Goal: Task Accomplishment & Management: Complete application form

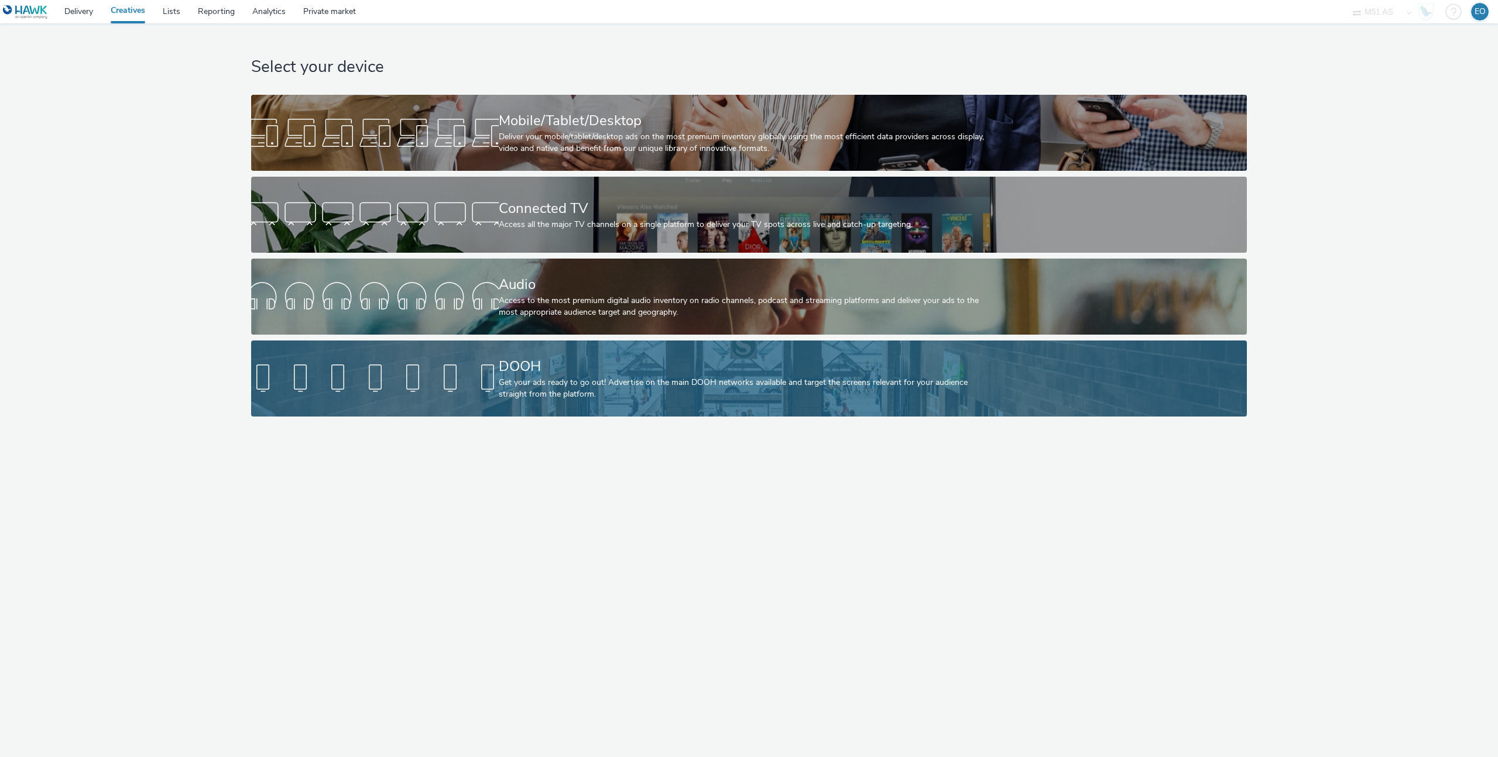
click at [559, 372] on div "DOOH" at bounding box center [747, 366] width 496 height 20
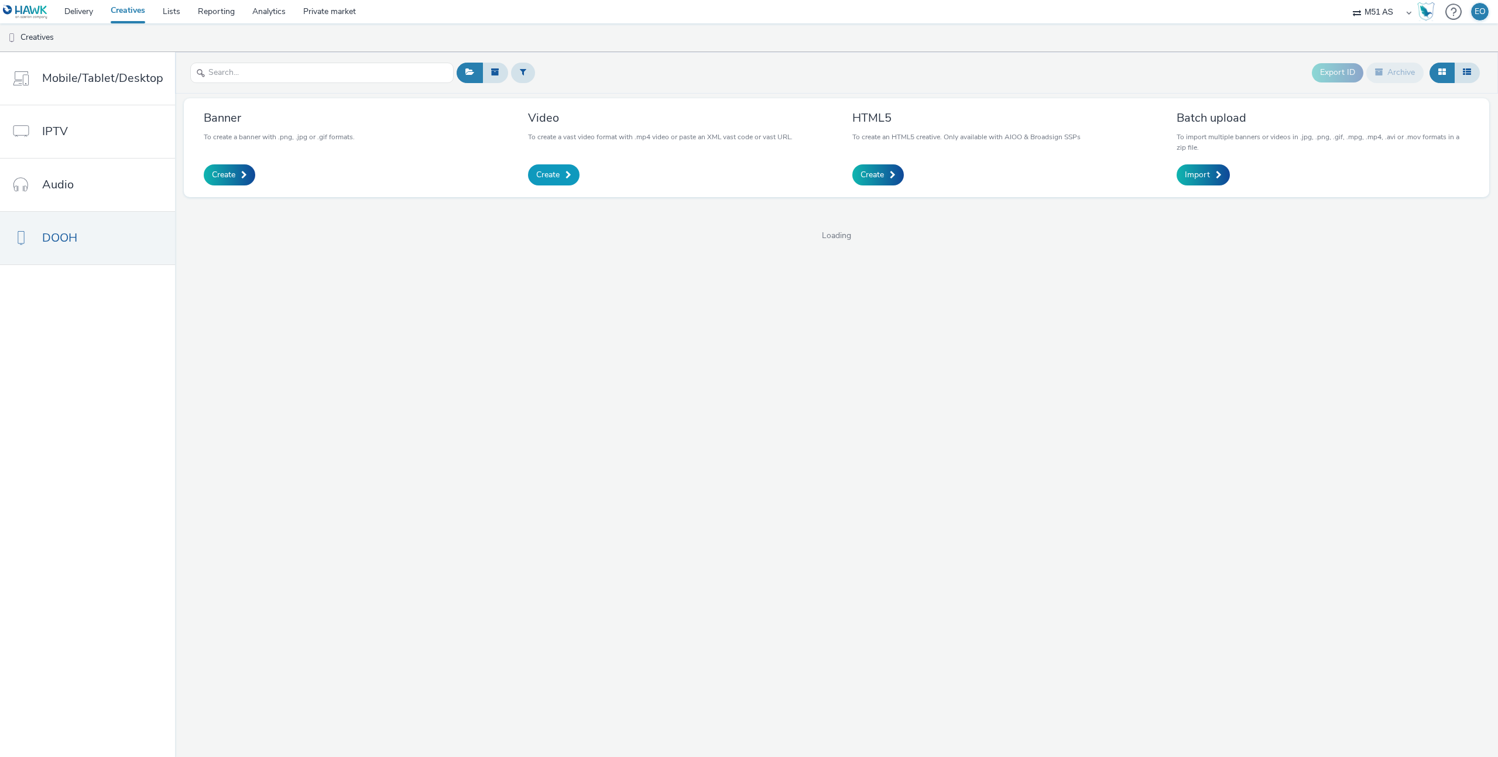
click at [545, 173] on span "Create" at bounding box center [547, 175] width 23 height 12
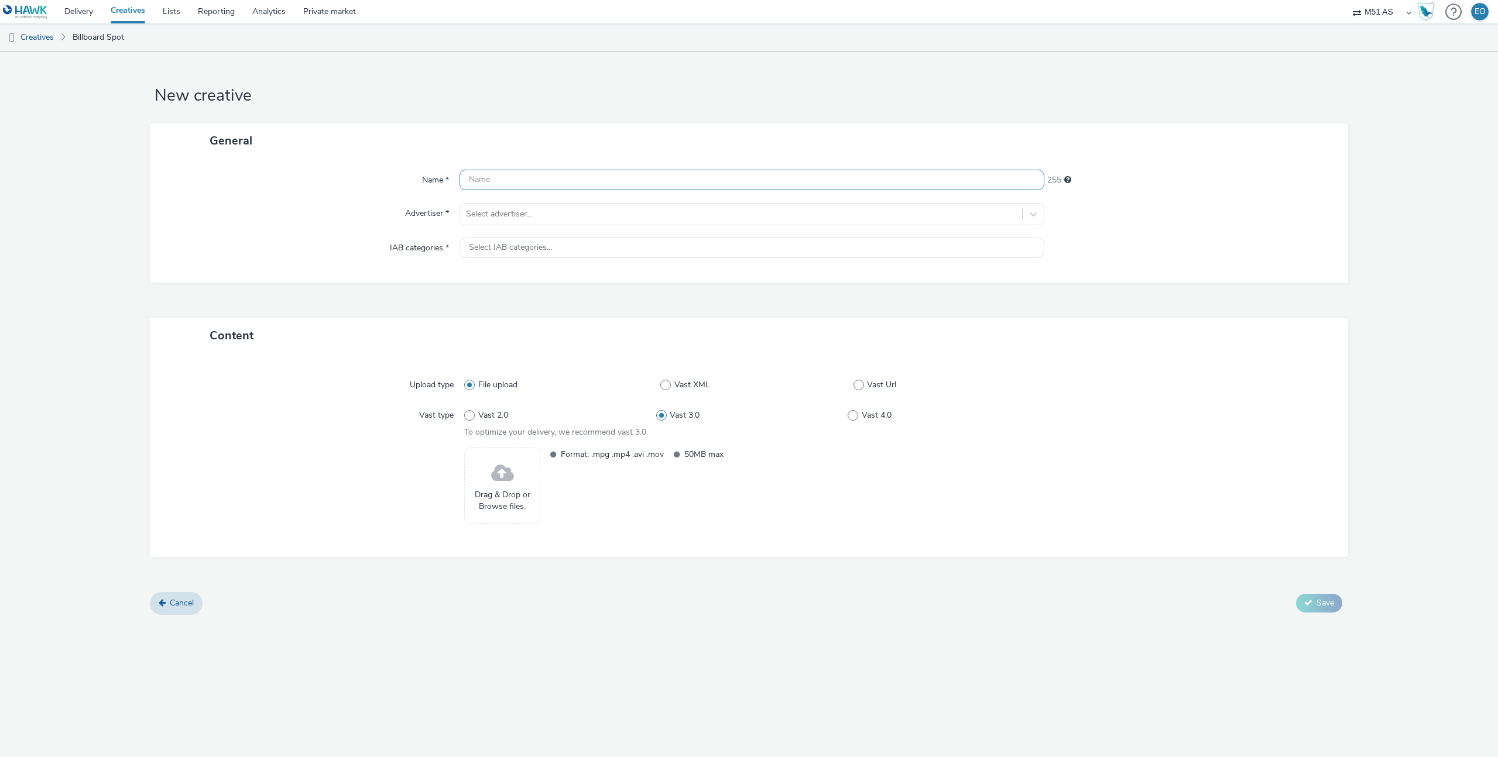
click at [541, 180] on input "text" at bounding box center [751, 180] width 585 height 20
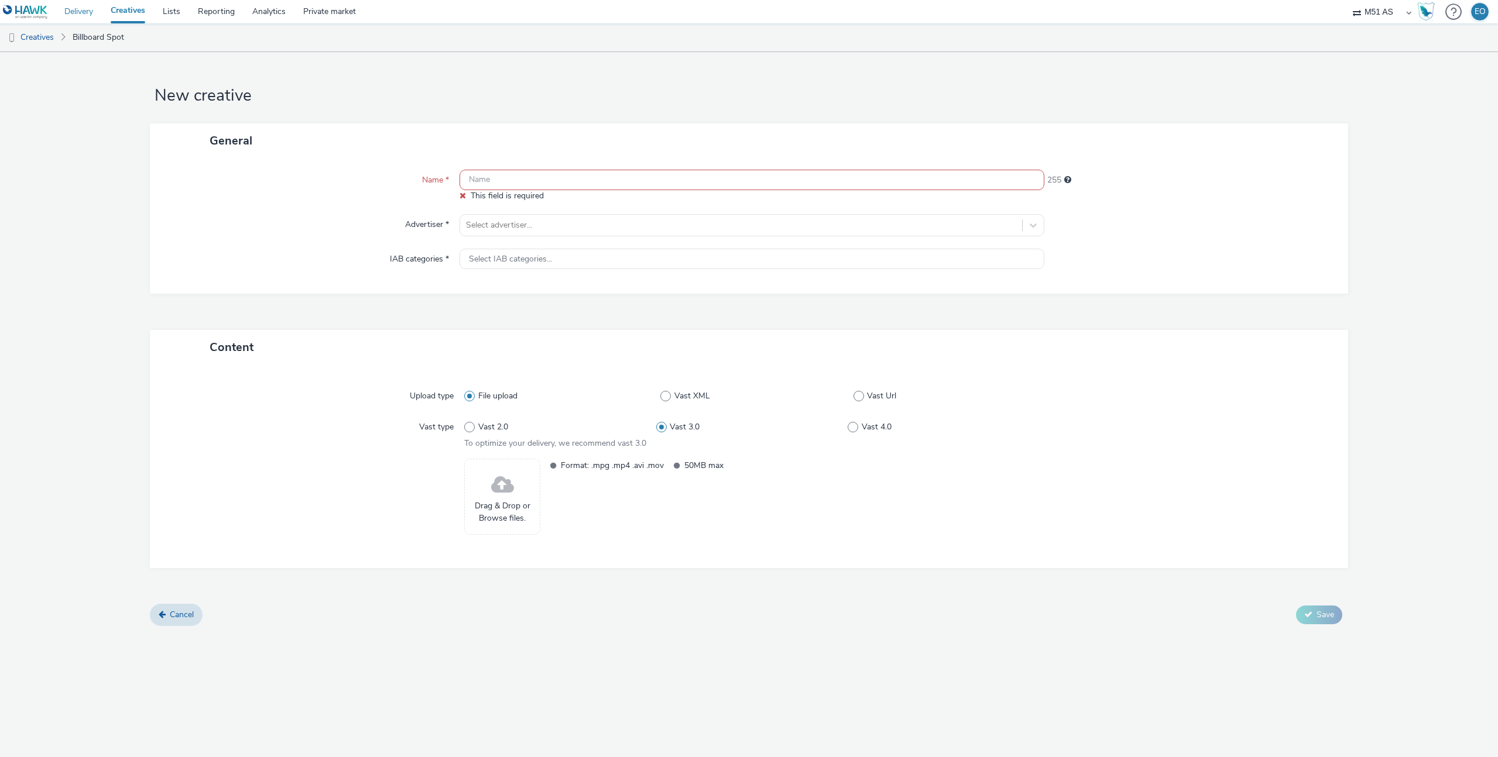
click at [88, 11] on link "Delivery" at bounding box center [79, 11] width 46 height 23
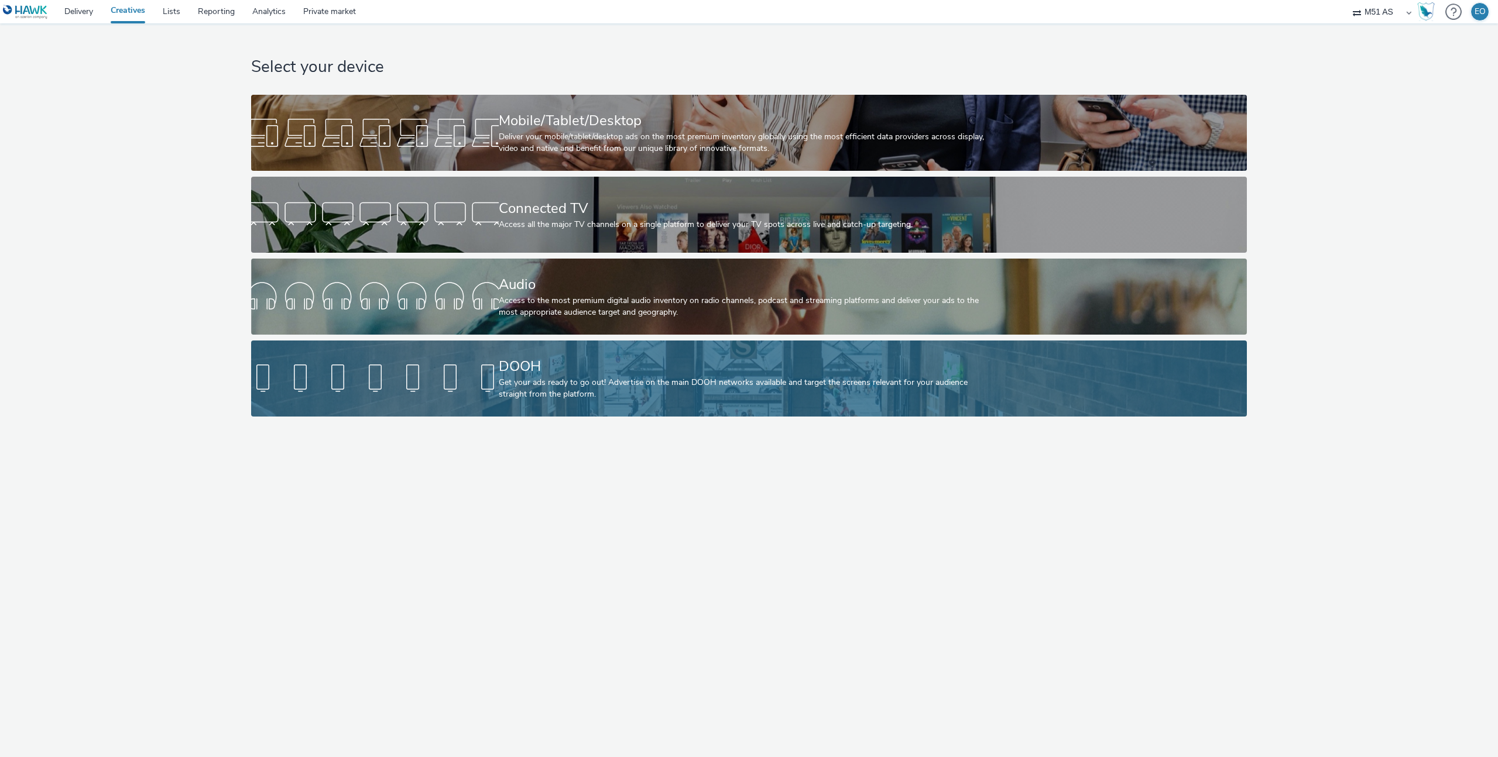
click at [524, 370] on div "DOOH" at bounding box center [747, 366] width 496 height 20
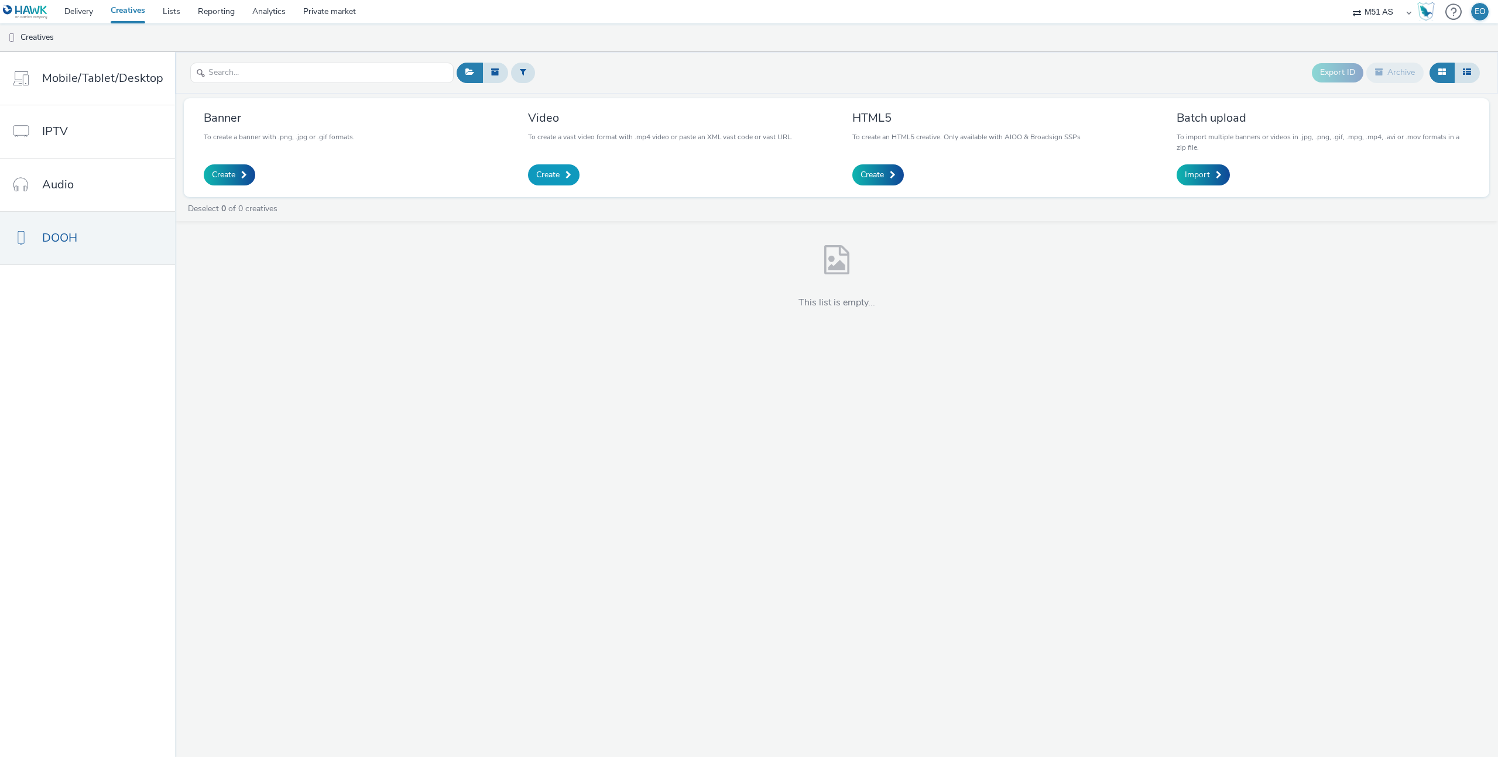
click at [549, 173] on span "Create" at bounding box center [547, 175] width 23 height 12
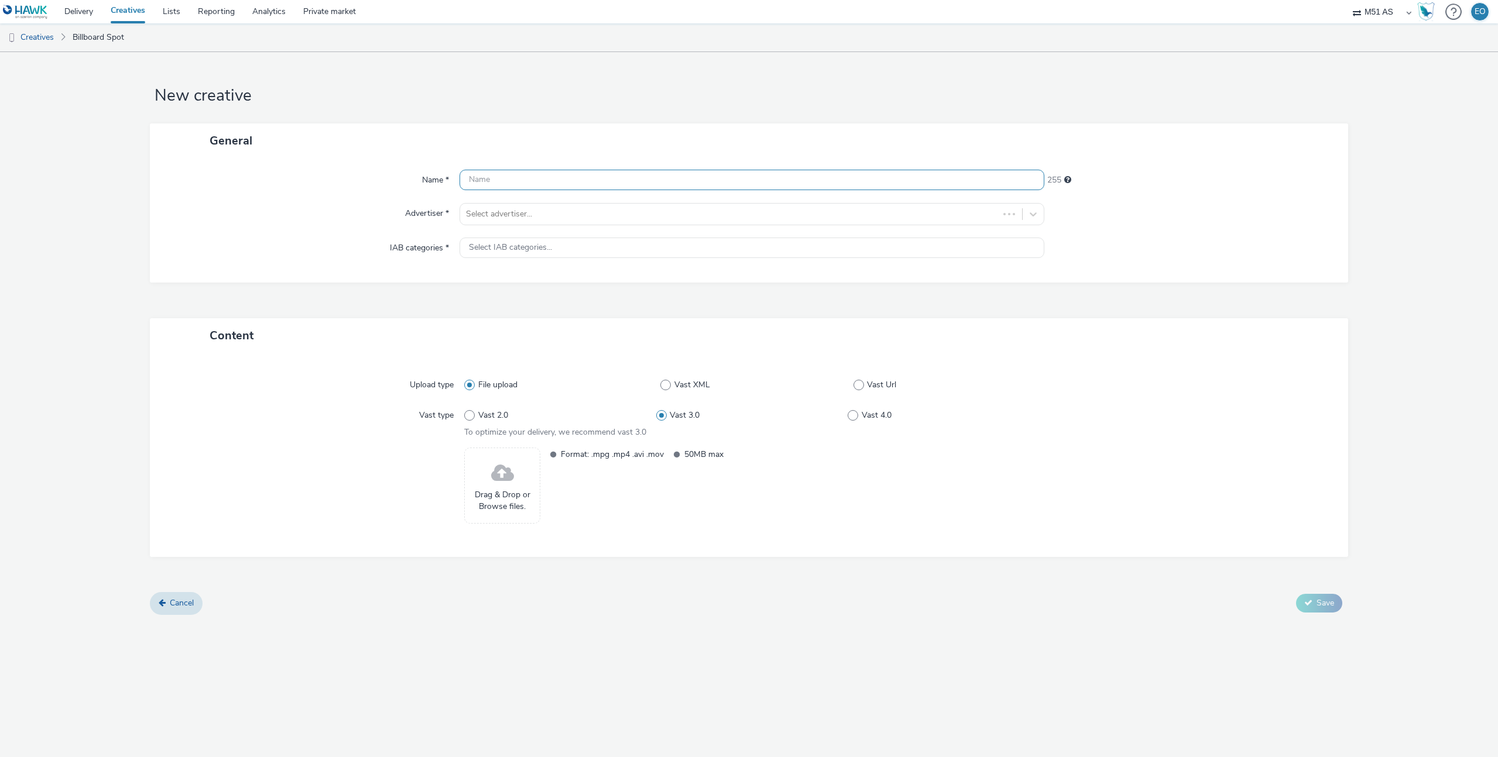
click at [616, 175] on input "text" at bounding box center [751, 180] width 585 height 20
click at [597, 229] on div "Name * 255 Advertiser * Select advertiser... IAB categories * Select IAB catego…" at bounding box center [749, 220] width 1198 height 125
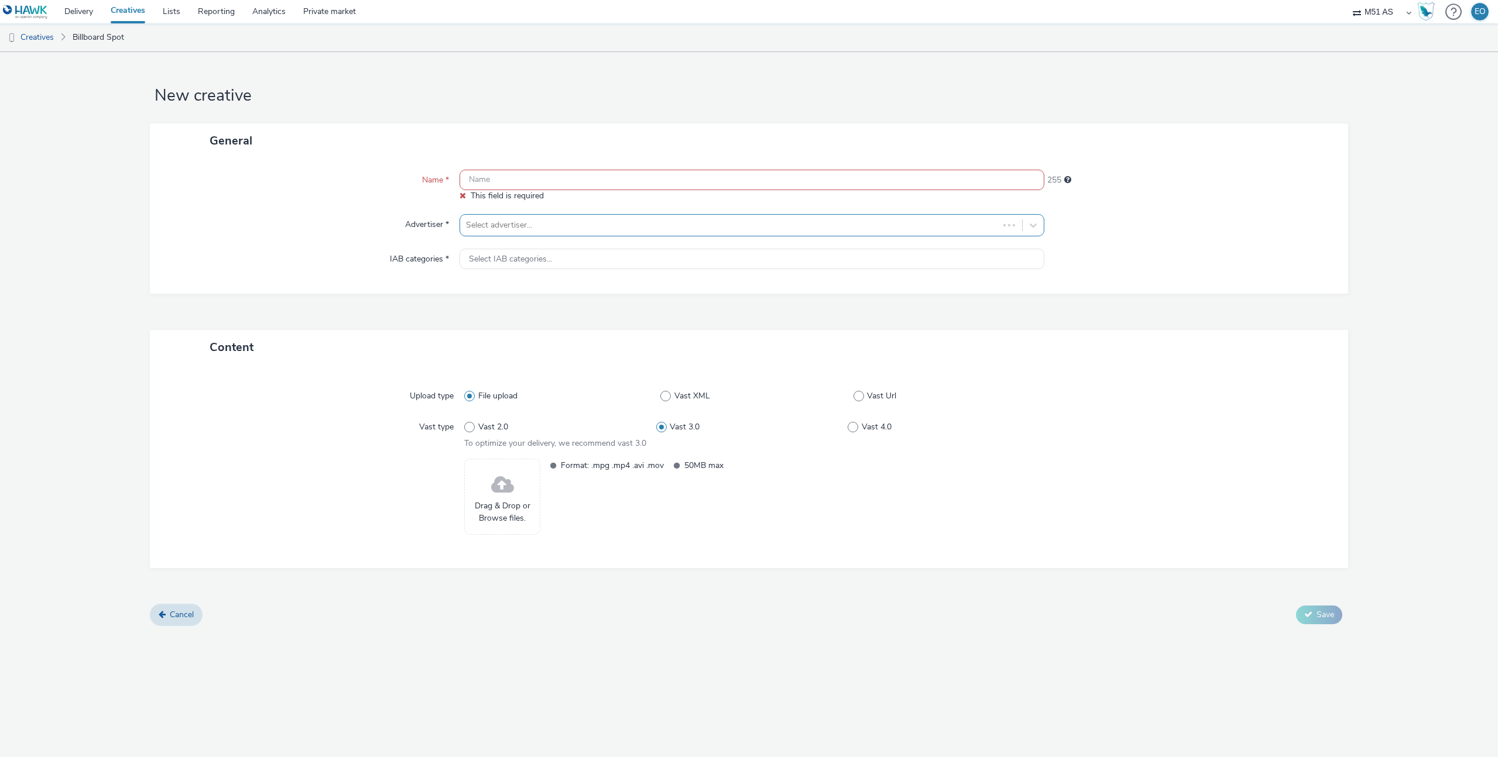
click at [599, 219] on div at bounding box center [729, 225] width 527 height 14
click at [634, 177] on input "text" at bounding box center [751, 180] width 585 height 20
paste input "Auto Finans | Haugesund og Stavanger"
type input "Auto Finans | Haugesund og Stavanger"
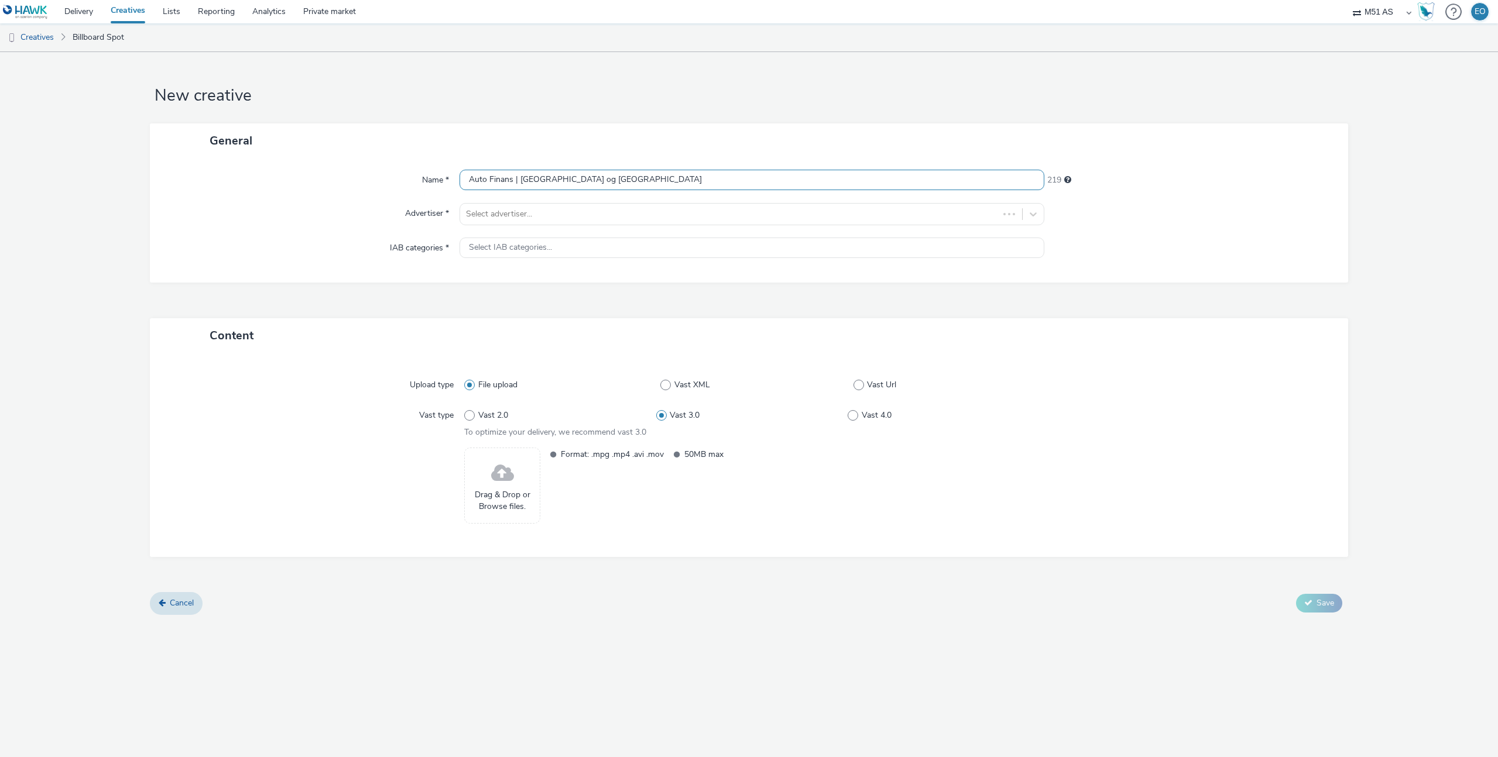
click at [673, 177] on input "Auto Finans | Haugesund og Stavanger" at bounding box center [751, 180] width 585 height 20
click at [689, 215] on div "Select advertiser..." at bounding box center [729, 214] width 538 height 19
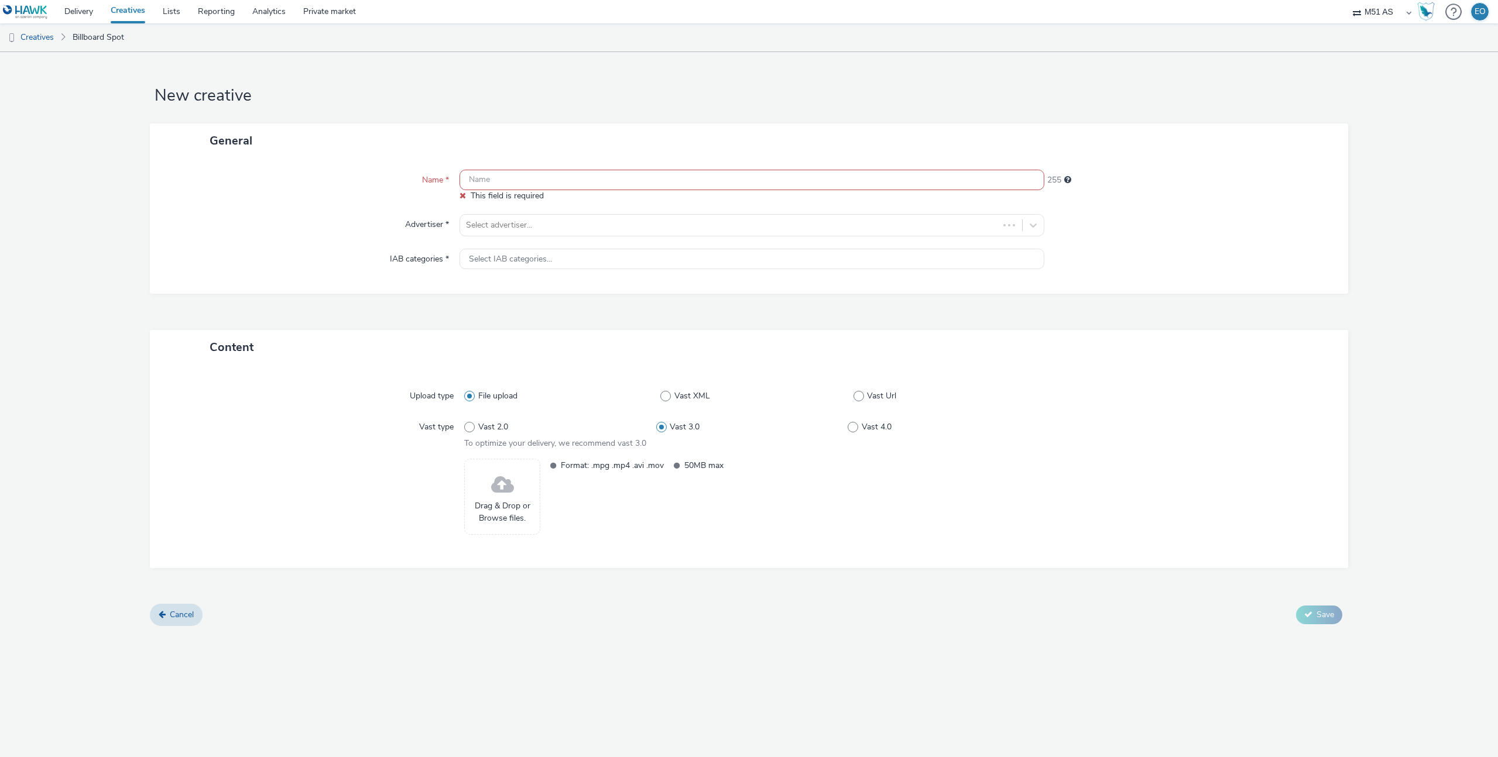
click at [523, 178] on input "text" at bounding box center [751, 180] width 585 height 20
paste input "Northern - DOOH - September 2025 1080p"
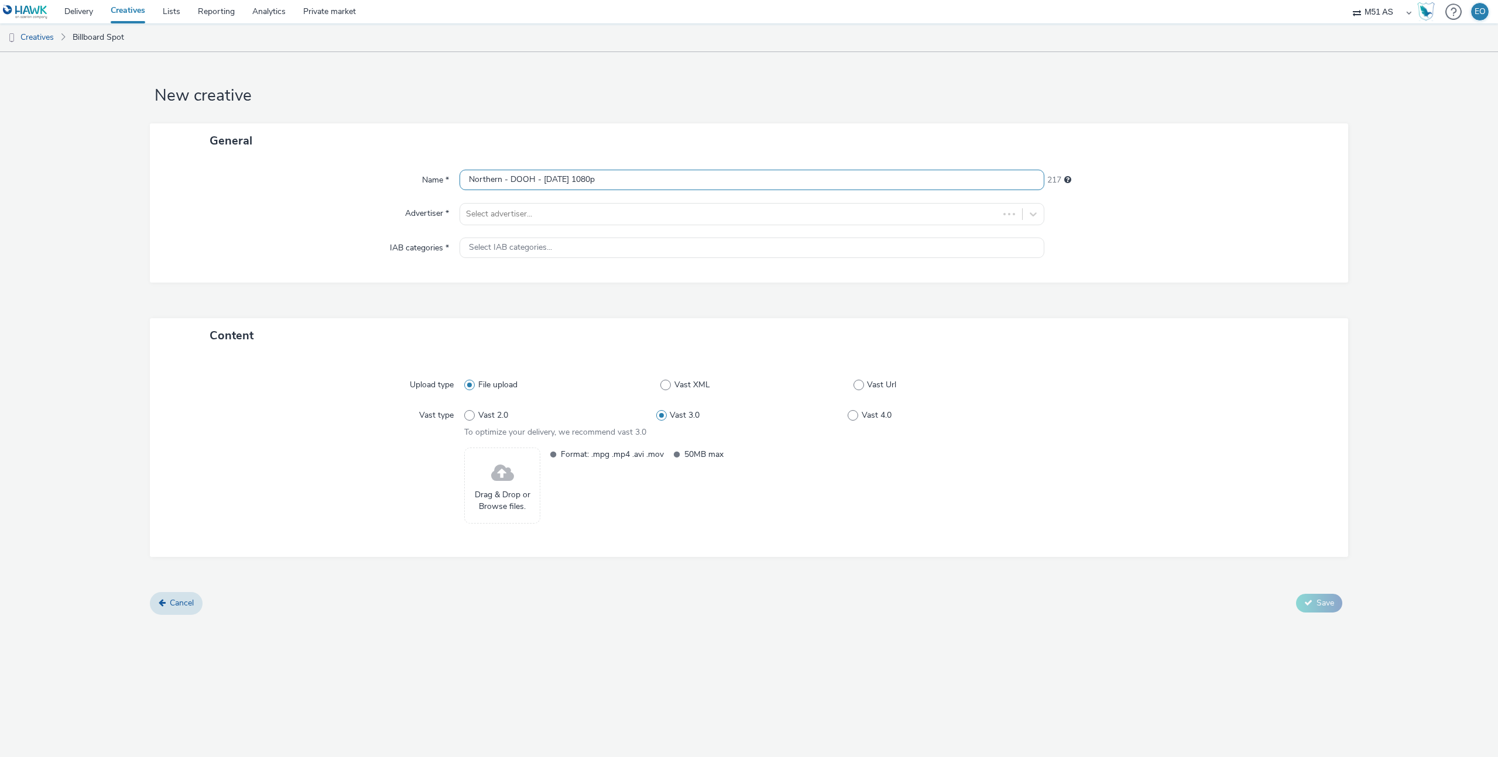
click at [517, 178] on input "Northern - DOOH - September 2025 1080p" at bounding box center [751, 180] width 585 height 20
click at [570, 178] on input "Northern - DOOH - September 2025 1080p" at bounding box center [751, 180] width 585 height 20
drag, startPoint x: 605, startPoint y: 175, endPoint x: 743, endPoint y: 191, distance: 139.0
click at [743, 191] on div "Name * Northern - DOOH - September 2025 1080p 217 Advertiser * Select advertise…" at bounding box center [749, 220] width 1198 height 125
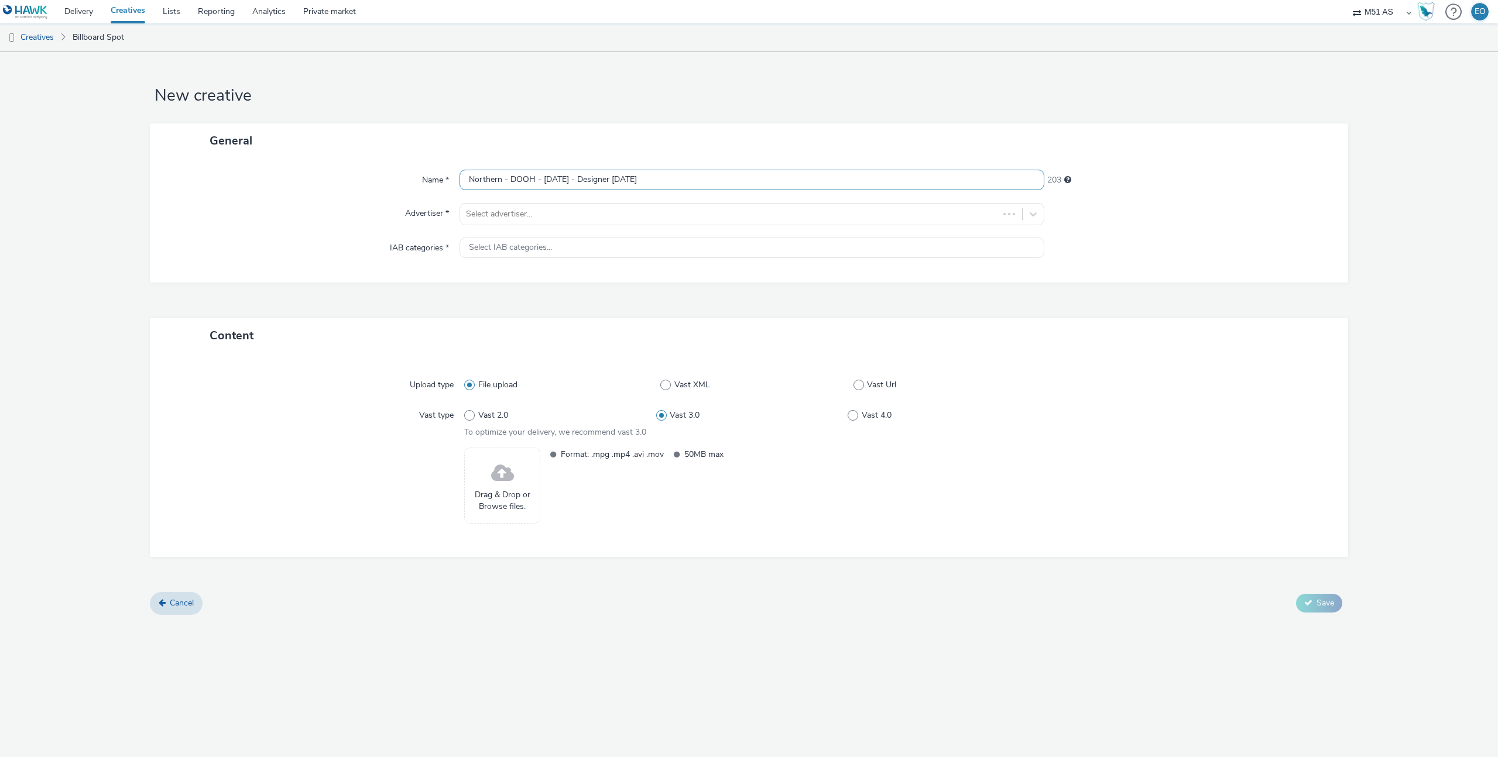
click at [669, 180] on input "Northern - DOOH - [DATE] - Designer [DATE]" at bounding box center [751, 180] width 585 height 20
click at [668, 180] on input "Northern - DOOH - [DATE] - Designer [DATE]" at bounding box center [751, 180] width 585 height 20
type input "Northern - DOOH - [DATE] - Designer [DATE]"
click at [214, 211] on div "Advertiser *" at bounding box center [311, 214] width 298 height 22
click at [534, 211] on div at bounding box center [729, 214] width 527 height 14
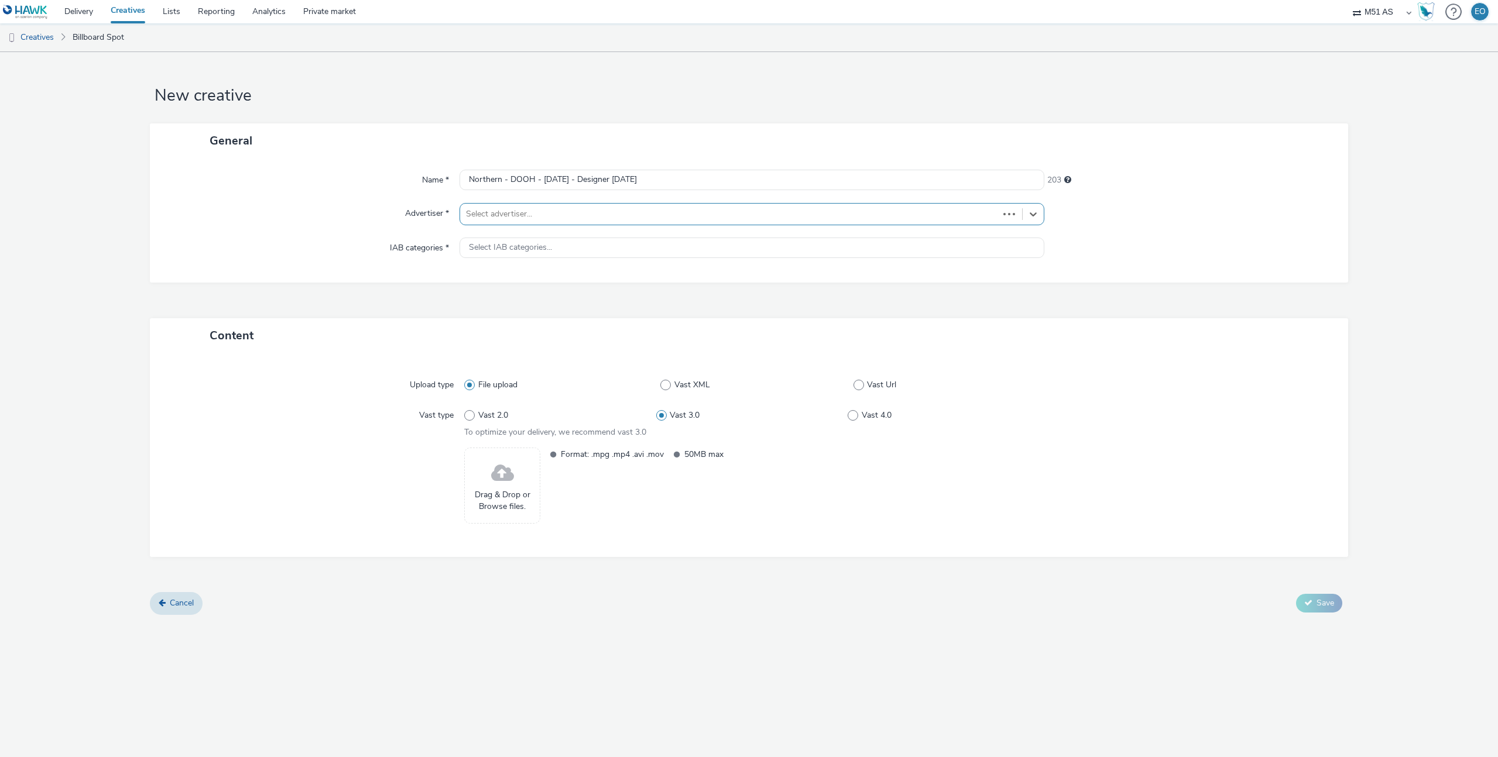
click at [880, 212] on div at bounding box center [729, 214] width 527 height 14
click at [878, 212] on div at bounding box center [729, 214] width 527 height 14
click at [723, 242] on div "Loading..." at bounding box center [751, 238] width 585 height 21
drag, startPoint x: 290, startPoint y: 222, endPoint x: 307, endPoint y: 222, distance: 17.6
click at [303, 222] on div "Advertiser *" at bounding box center [311, 214] width 298 height 22
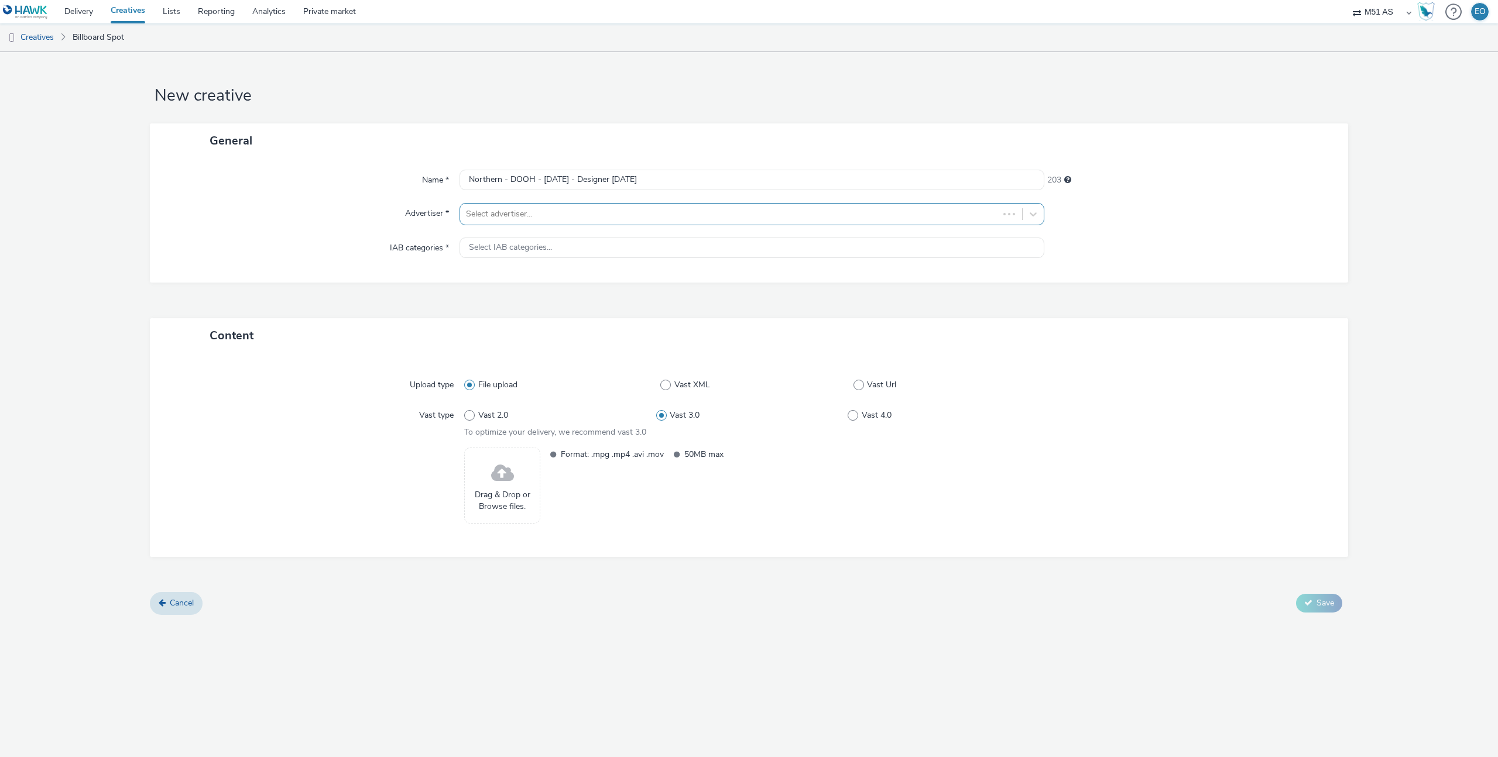
click at [641, 201] on div "Name * Northern - DOOH - September 2025 - Designer Saturday 203 Advertiser * Se…" at bounding box center [749, 220] width 1198 height 125
click at [629, 217] on div at bounding box center [729, 214] width 527 height 14
click at [579, 212] on div at bounding box center [741, 214] width 550 height 14
click at [561, 297] on li "N Northern" at bounding box center [751, 286] width 585 height 39
click at [567, 180] on input "text" at bounding box center [751, 180] width 585 height 20
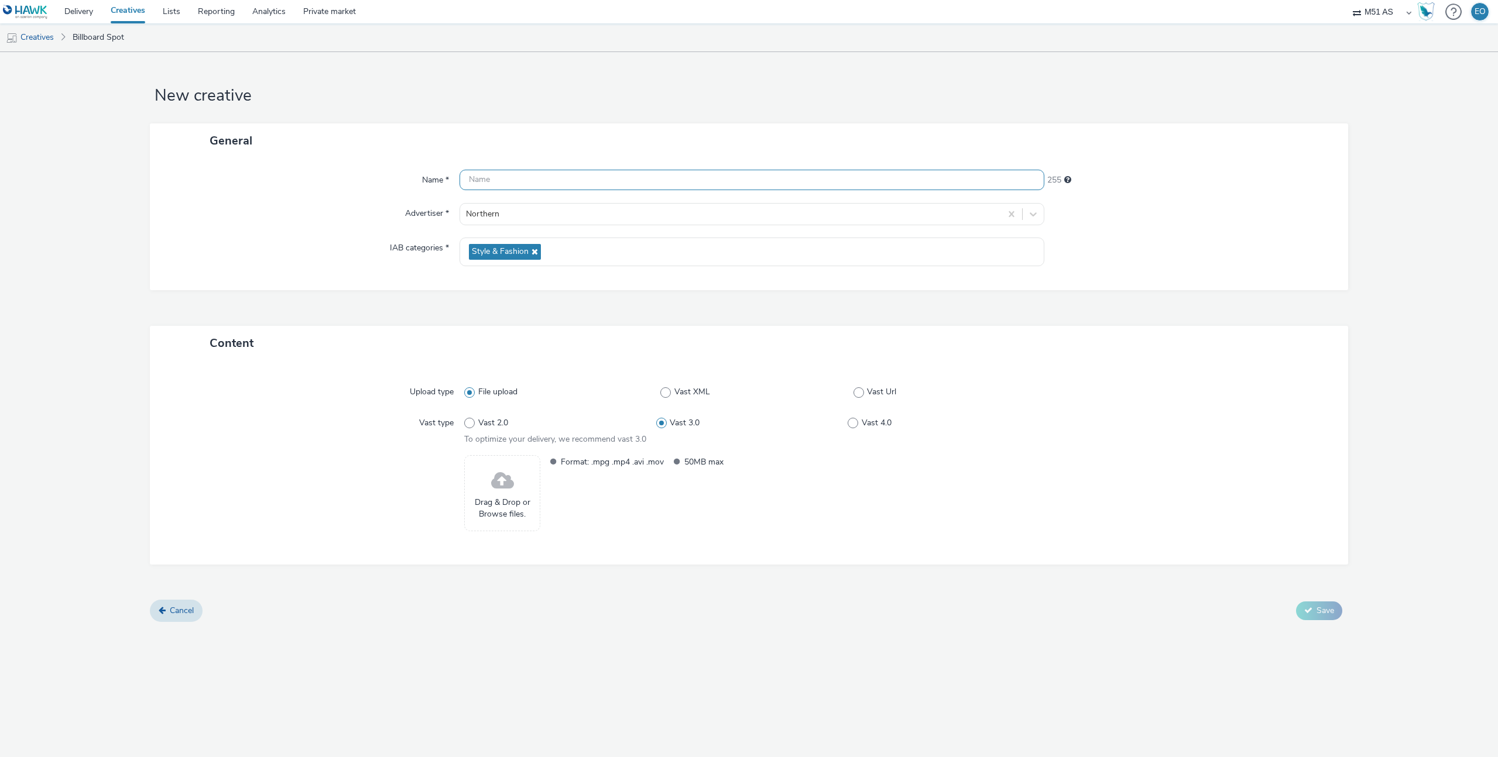
paste input "[DATE]"
click at [565, 181] on input "[DATE]" at bounding box center [751, 180] width 585 height 20
click at [566, 180] on input "[DATE]" at bounding box center [751, 180] width 585 height 20
click at [565, 180] on input "Saturday" at bounding box center [751, 180] width 585 height 20
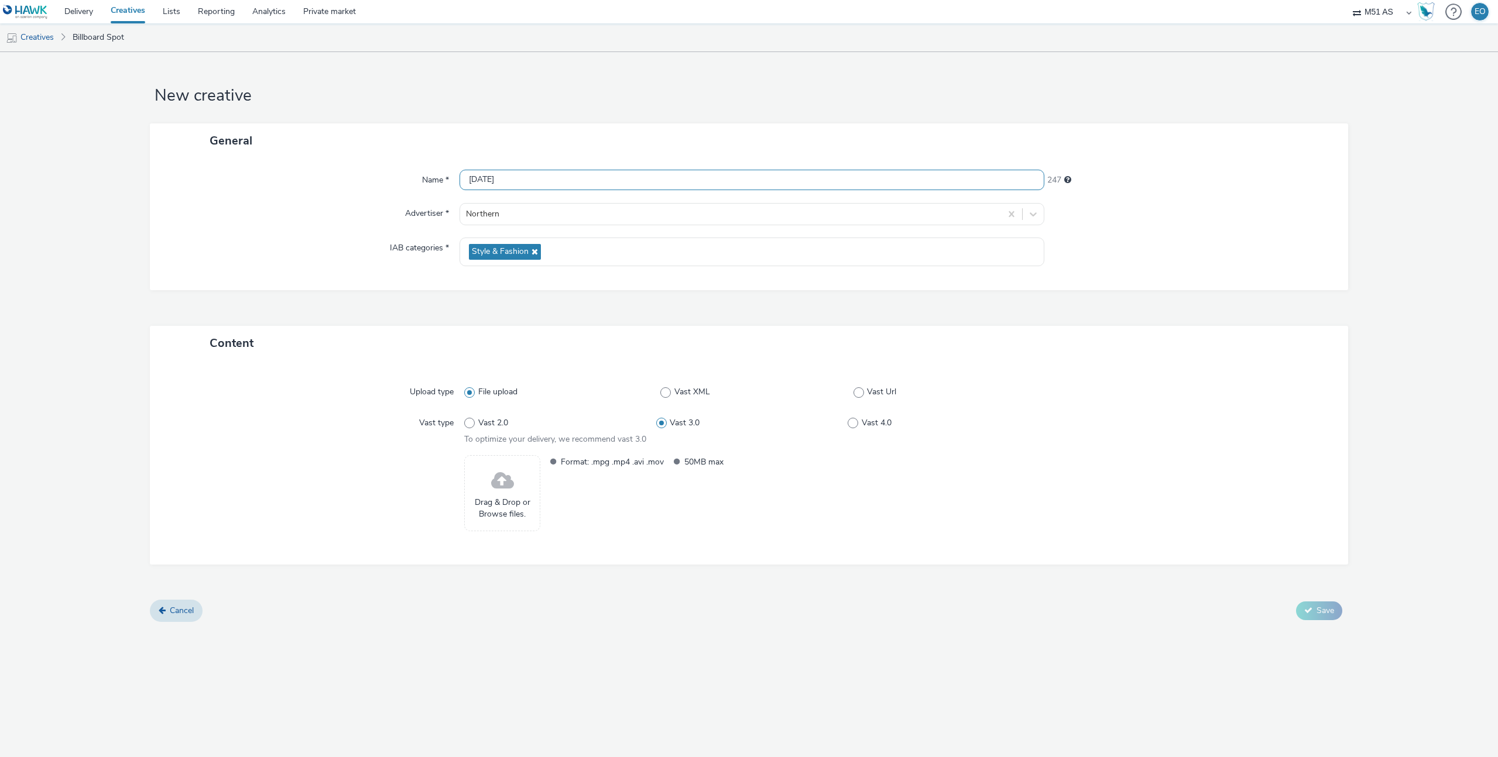
click at [513, 180] on input "Saturday" at bounding box center [751, 180] width 585 height 20
drag, startPoint x: 482, startPoint y: 180, endPoint x: 471, endPoint y: 180, distance: 10.5
click at [482, 180] on input "Saturday" at bounding box center [751, 180] width 585 height 20
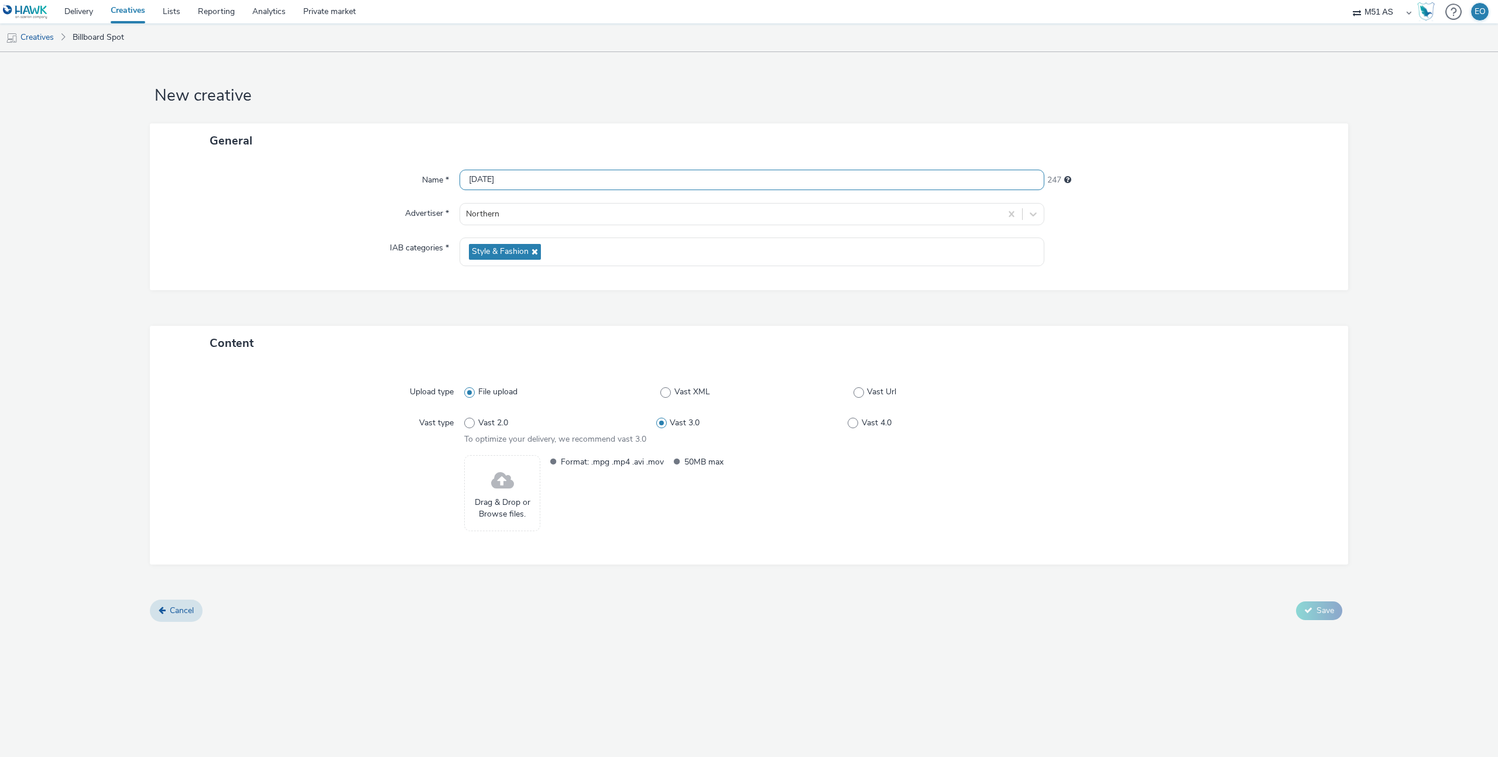
paste input "Northern - DOOH - September 2025 1080p"
type input "Northern - DOOH - [DATE] - Designer [DATE]"
click at [350, 189] on div "Name *" at bounding box center [311, 180] width 298 height 21
click at [512, 496] on span at bounding box center [502, 481] width 23 height 31
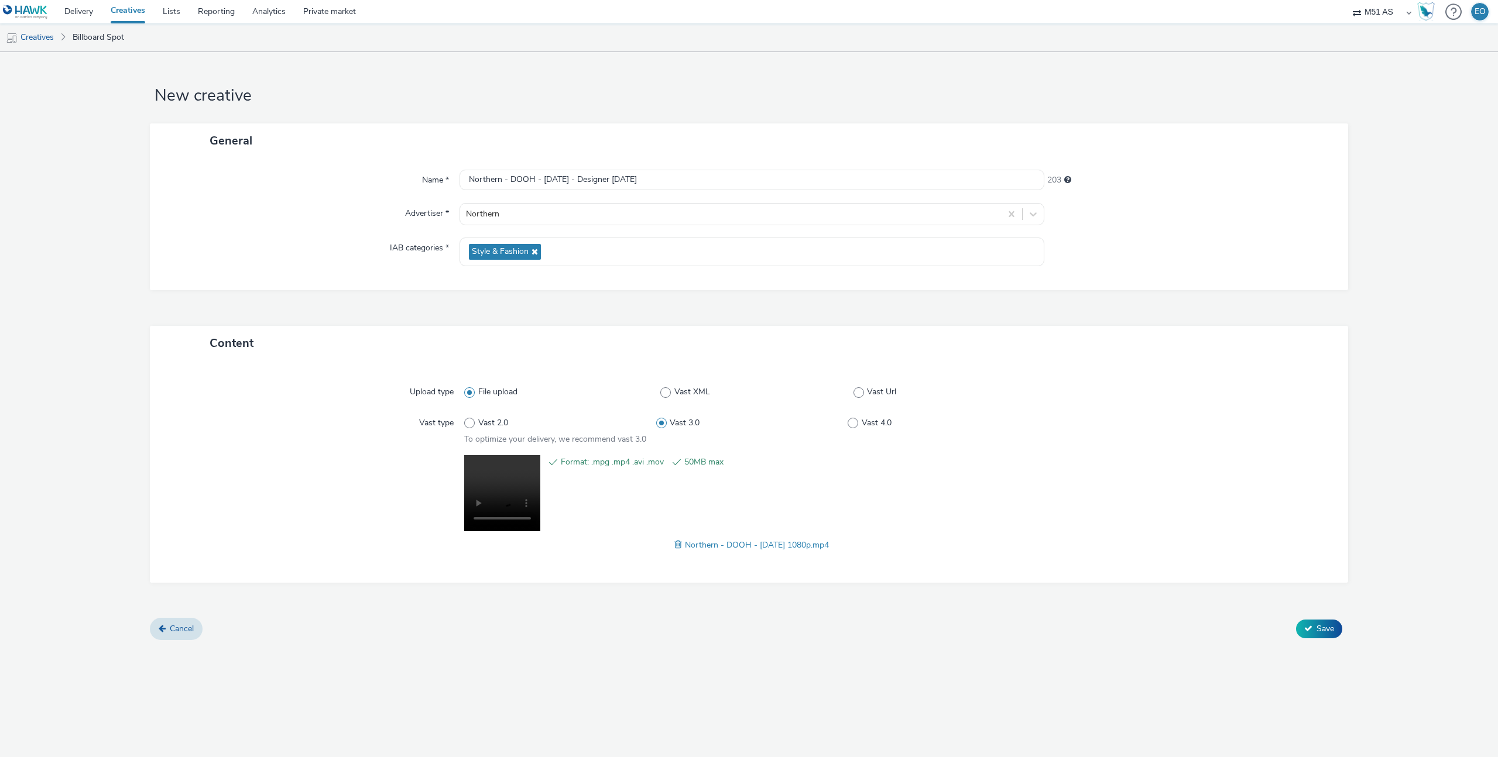
drag, startPoint x: 602, startPoint y: 502, endPoint x: 598, endPoint y: 496, distance: 7.6
click at [602, 502] on div "Format: .mpg .mp4 .avi .mov 50MB max" at bounding box center [791, 495] width 496 height 80
click at [567, 462] on span "Format: .mpg .mp4 .avi .mov" at bounding box center [612, 462] width 103 height 14
click at [588, 179] on input "Northern - DOOH - [DATE] - Designer [DATE]" at bounding box center [751, 180] width 585 height 20
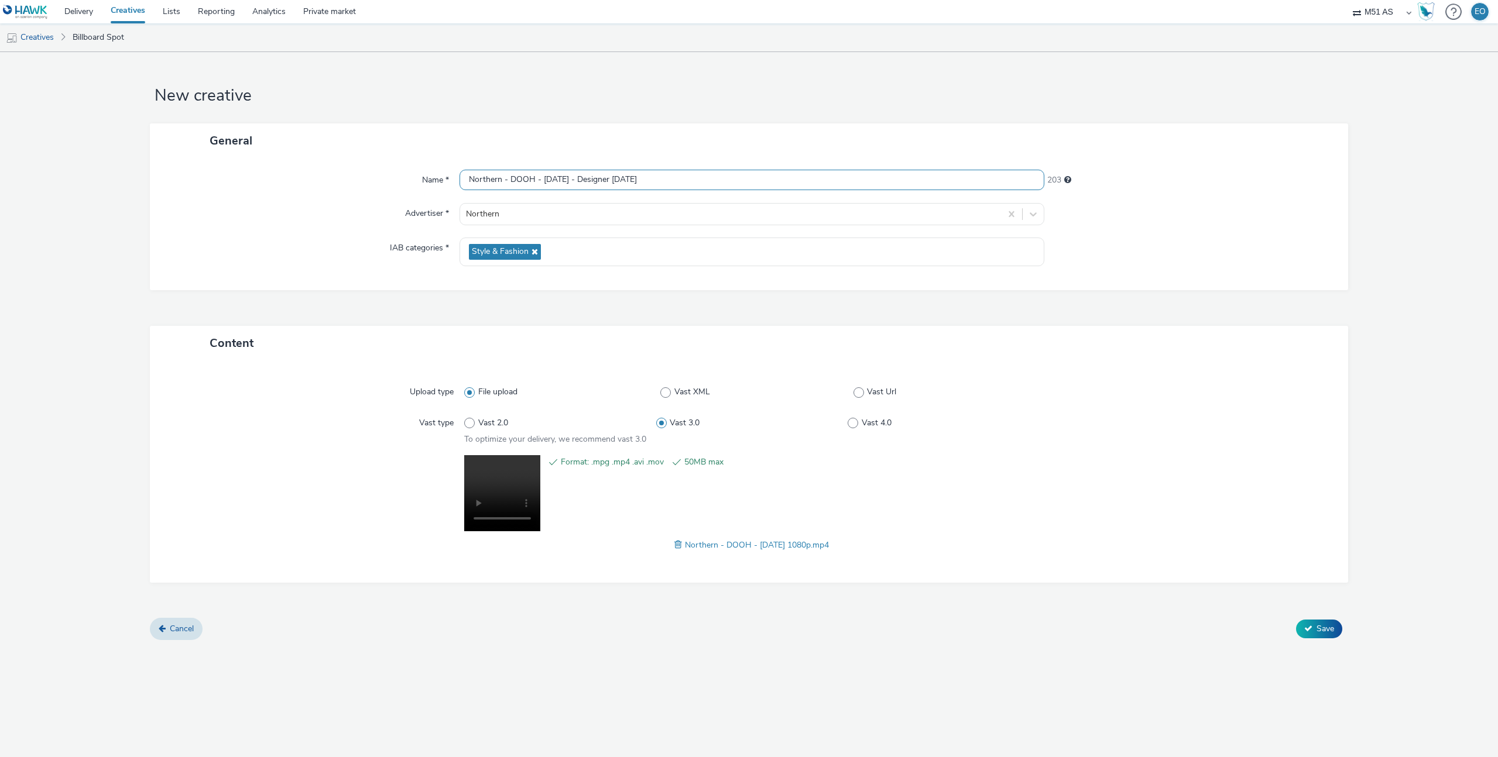
click at [588, 179] on input "Northern - DOOH - [DATE] - Designer [DATE]" at bounding box center [751, 180] width 585 height 20
click at [582, 183] on input "Northern - DOOH - [DATE] - Designer [DATE]" at bounding box center [751, 180] width 585 height 20
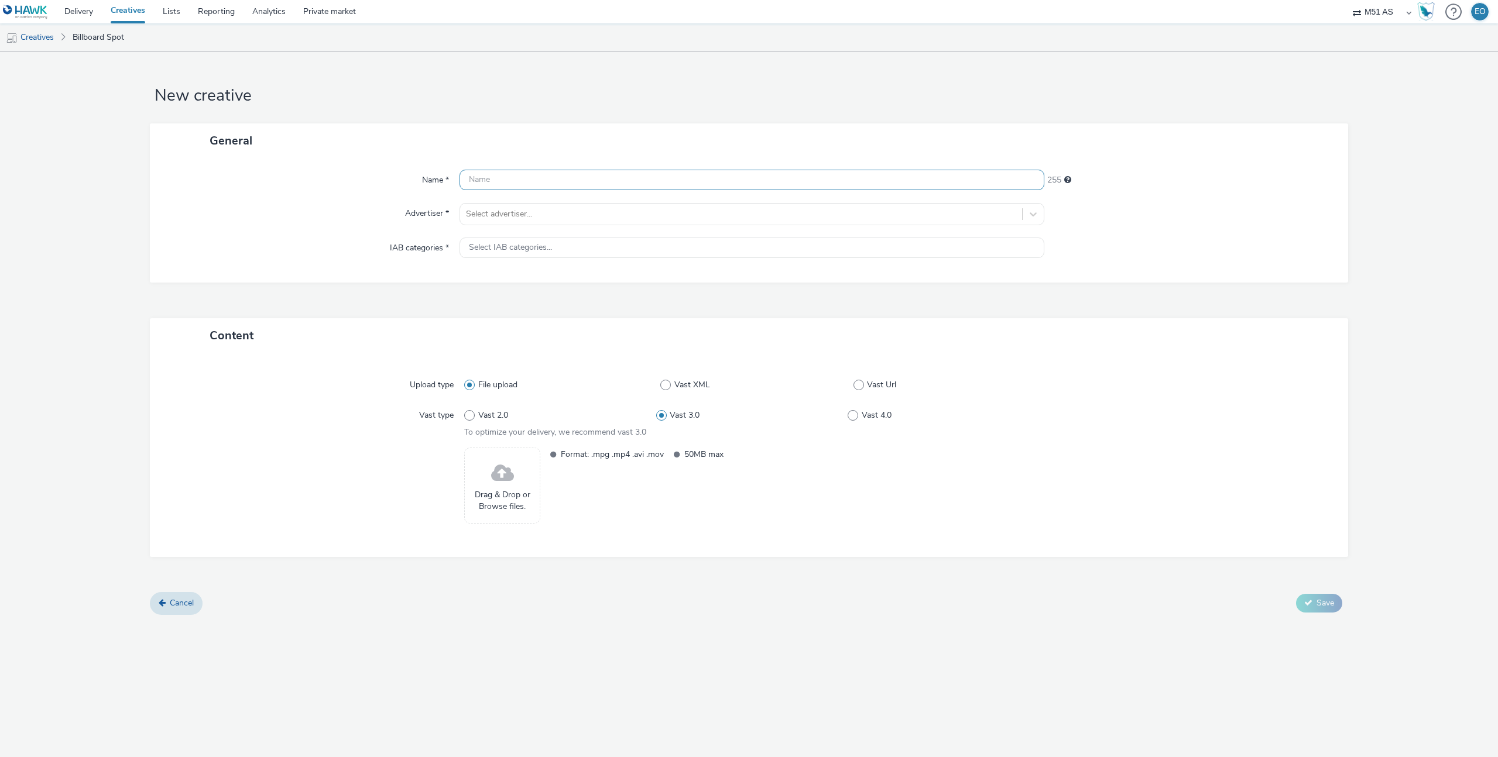
click at [569, 182] on input "text" at bounding box center [751, 180] width 585 height 20
paste input "Northern - DOOH - [DATE] - Designer [DATE]"
click at [559, 215] on div at bounding box center [741, 214] width 550 height 14
click at [553, 275] on li "N Northern" at bounding box center [751, 286] width 585 height 39
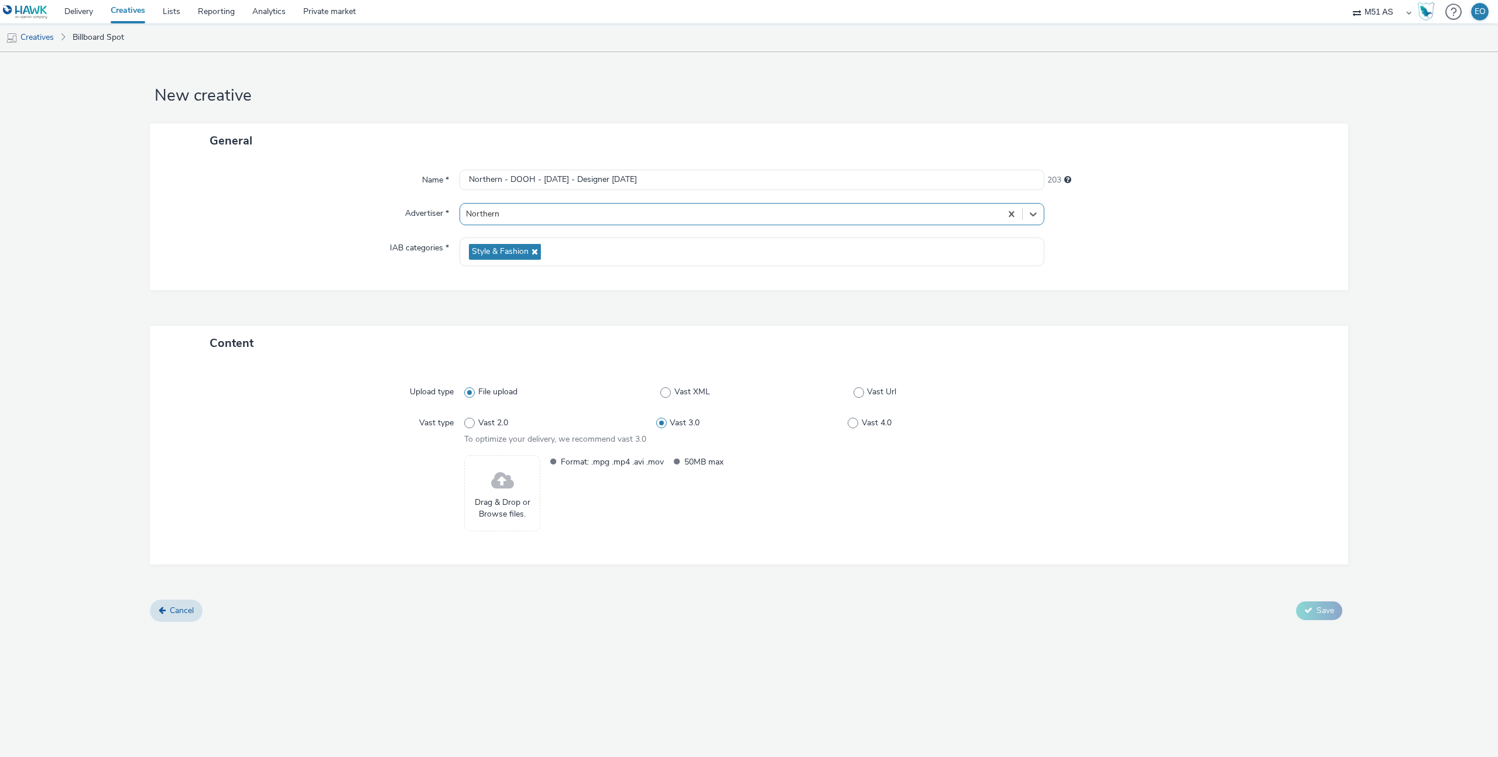
click at [505, 497] on span "Drag & Drop or Browse files." at bounding box center [502, 509] width 63 height 24
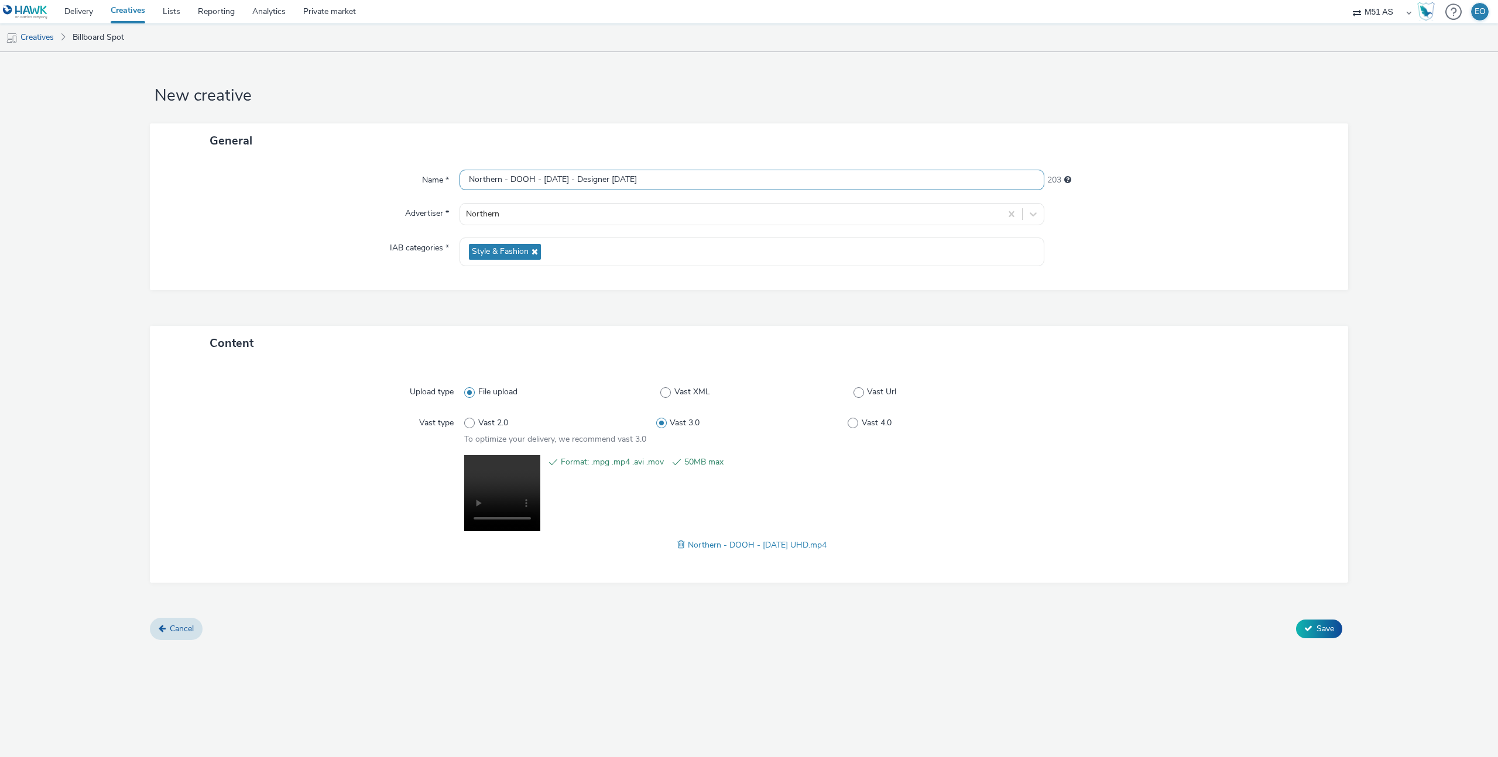
click at [703, 178] on input "Northern - DOOH - [DATE] - Designer [DATE]" at bounding box center [751, 180] width 585 height 20
click at [679, 179] on input "Northern - DOOH - [DATE] - Designer [DATE] UHD" at bounding box center [751, 180] width 585 height 20
type input "Northern - DOOH - [DATE] - Designer [DATE] - UHD"
click at [1324, 629] on span "Save" at bounding box center [1325, 628] width 18 height 11
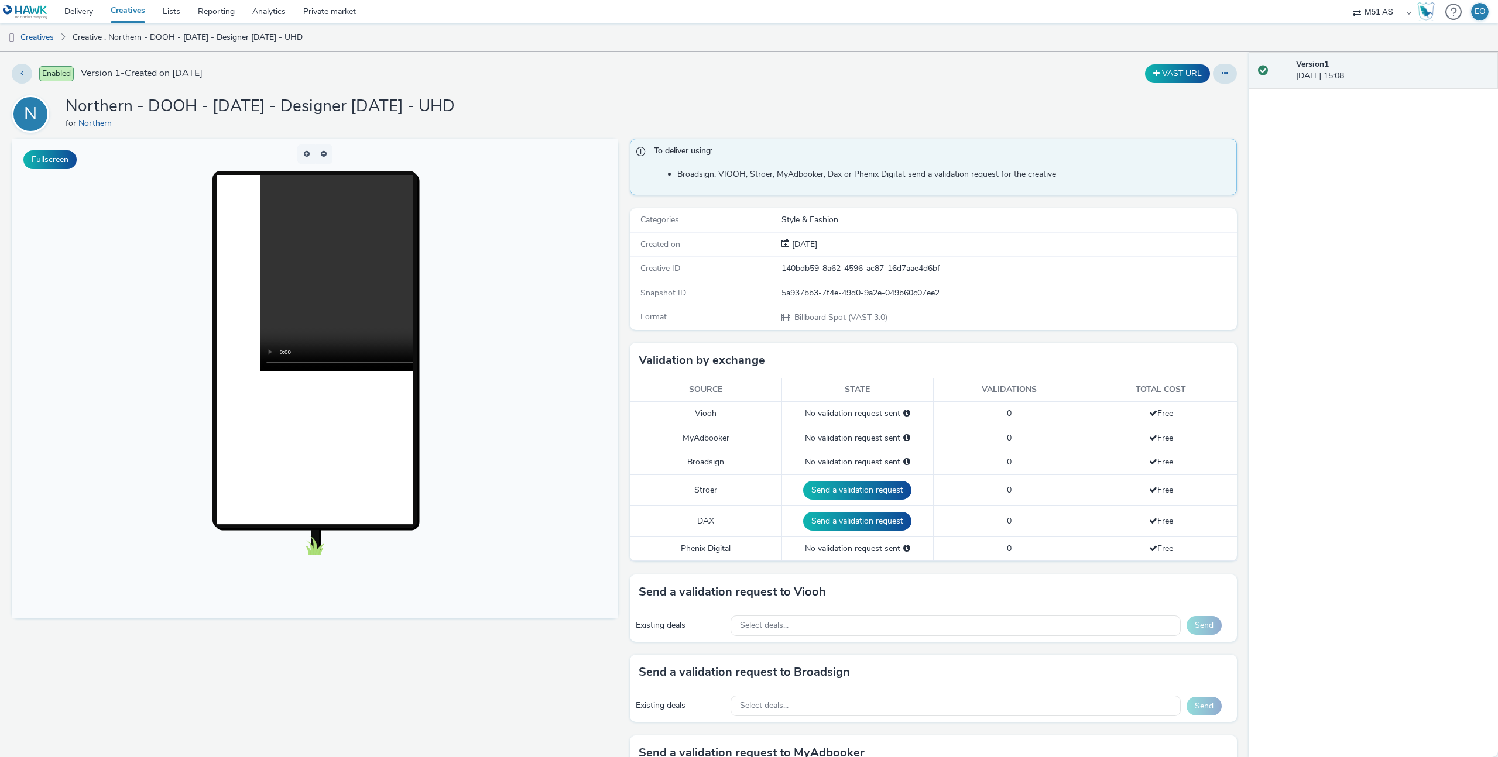
click at [132, 12] on link "Creatives" at bounding box center [128, 11] width 52 height 23
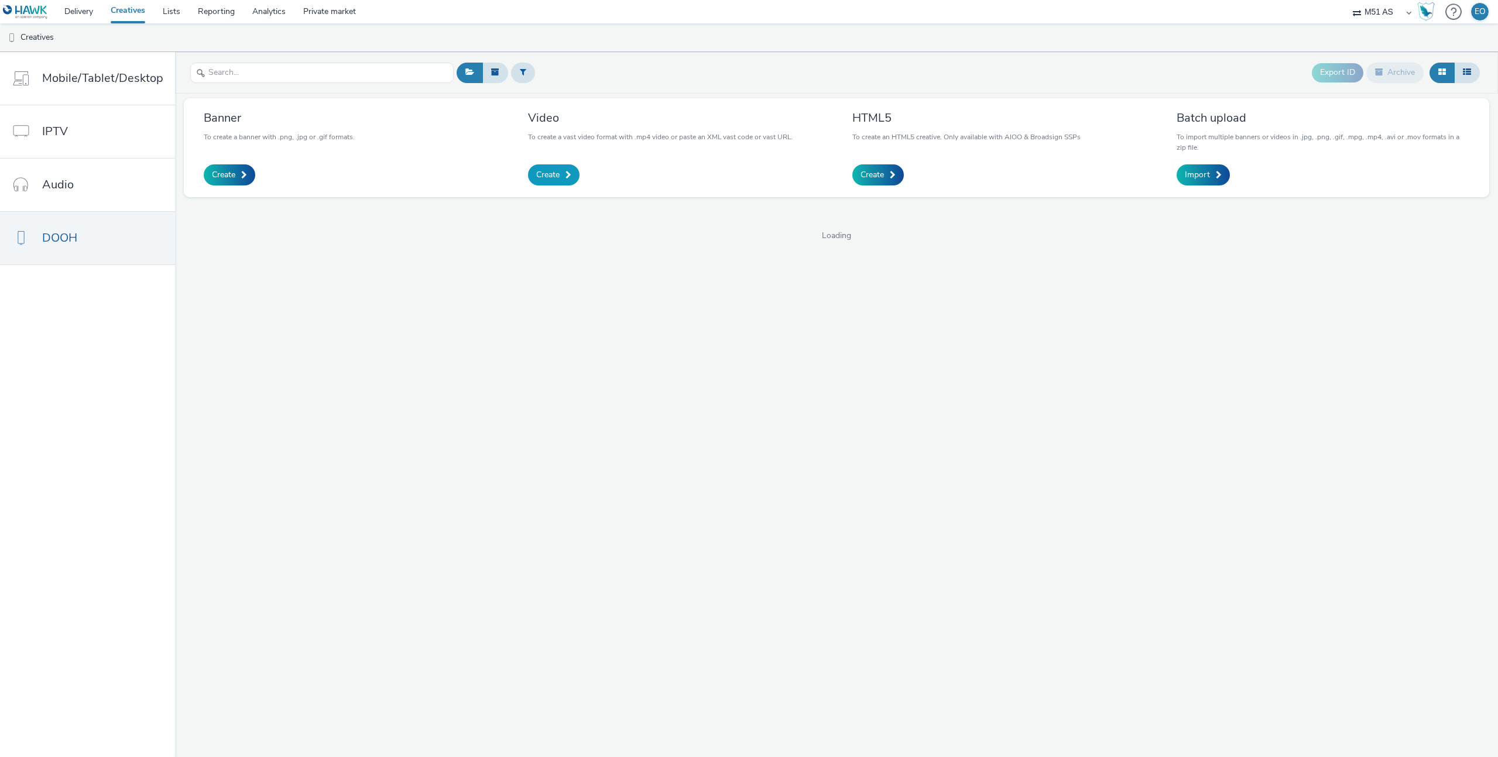
click at [552, 176] on span "Create" at bounding box center [547, 175] width 23 height 12
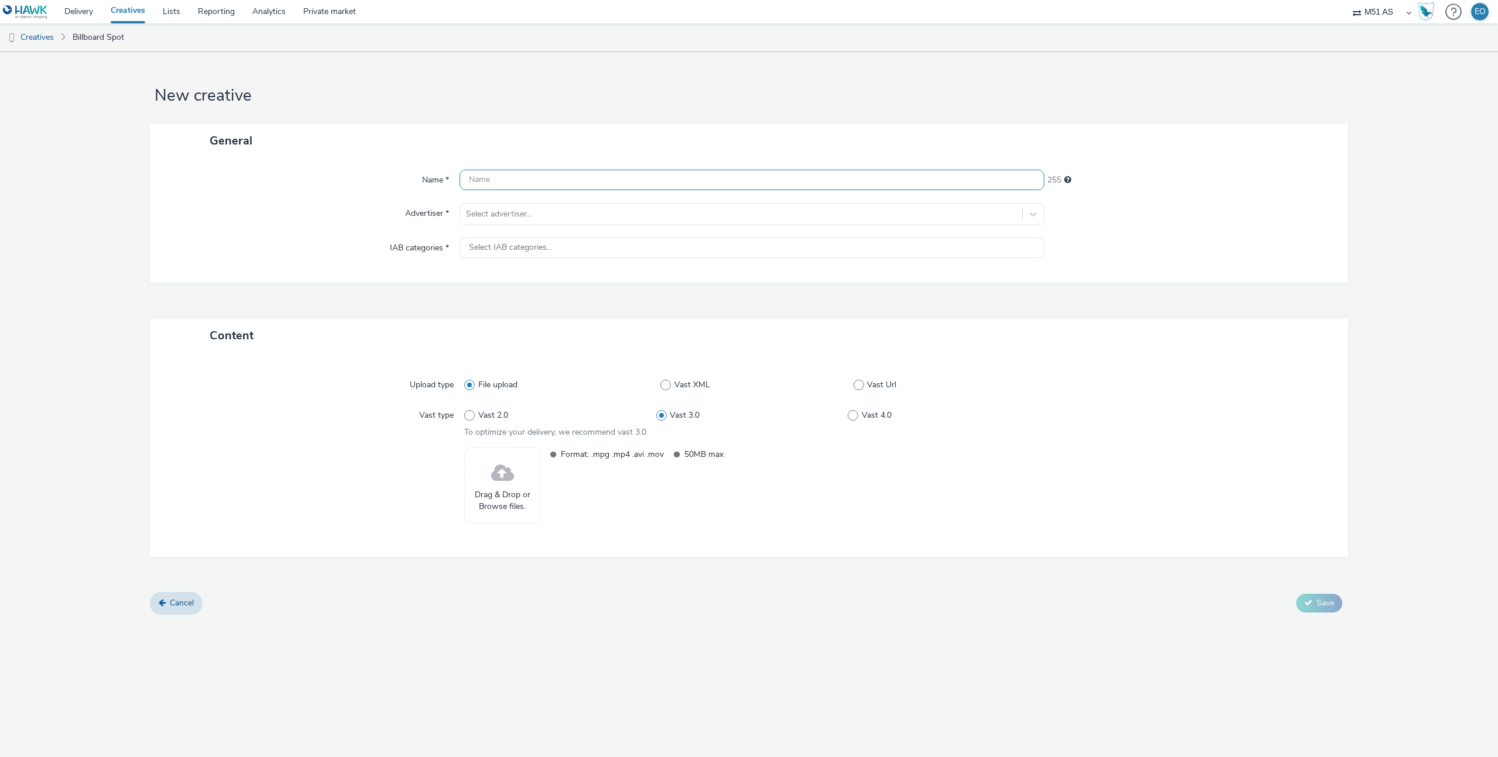
click at [537, 180] on input "text" at bounding box center [751, 180] width 585 height 20
paste input "Northern - DOOH - [DATE] - Designer [DATE]"
type input "Northern - DOOH - [DATE] - Designer [DATE] - 1080p"
click at [573, 218] on div at bounding box center [741, 214] width 550 height 14
click at [559, 293] on li "N Northern" at bounding box center [751, 286] width 585 height 39
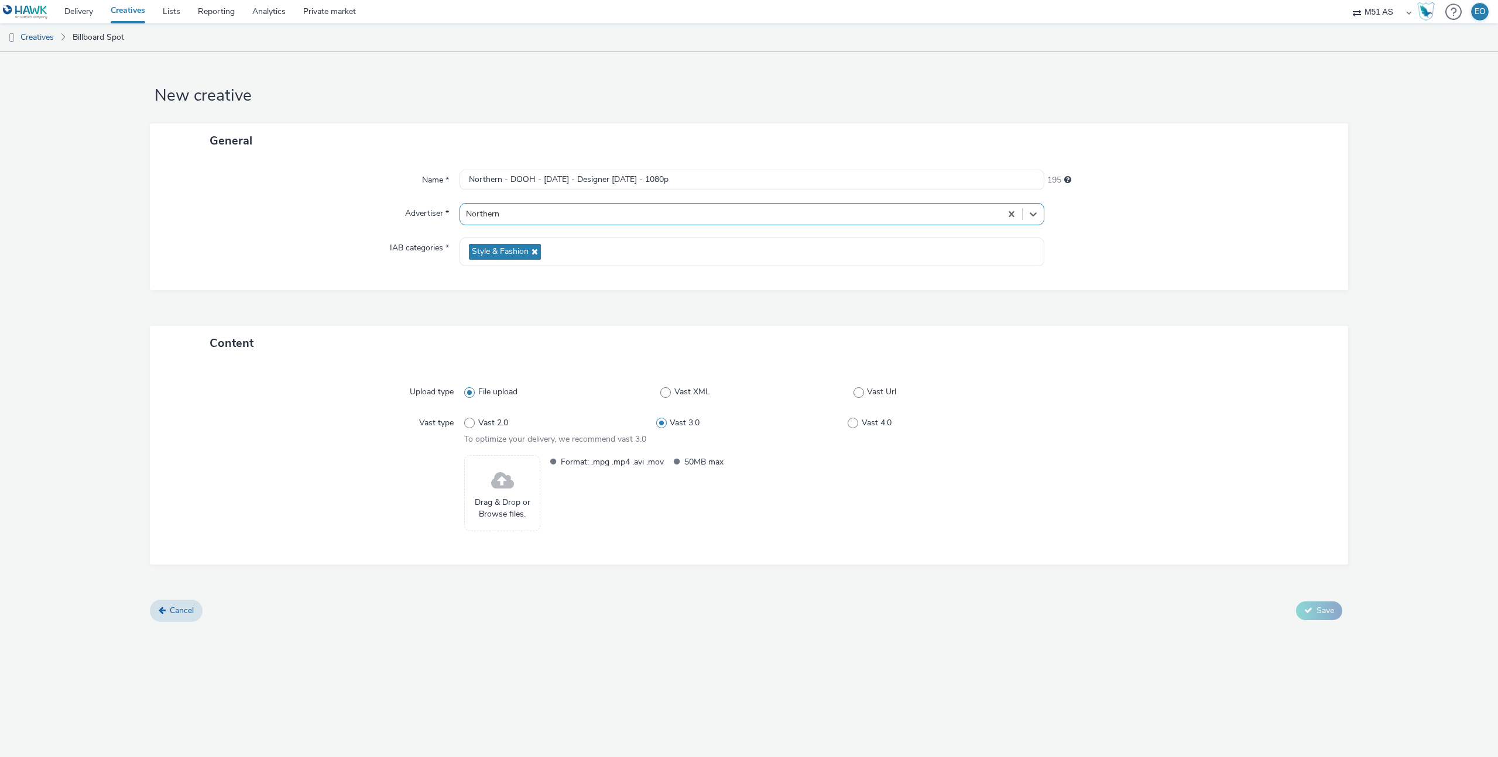
drag, startPoint x: 626, startPoint y: 609, endPoint x: 612, endPoint y: 600, distance: 17.1
click at [626, 609] on div "Cancel Save" at bounding box center [749, 610] width 1198 height 21
click at [526, 508] on span "Drag & Drop or Browse files." at bounding box center [502, 509] width 63 height 24
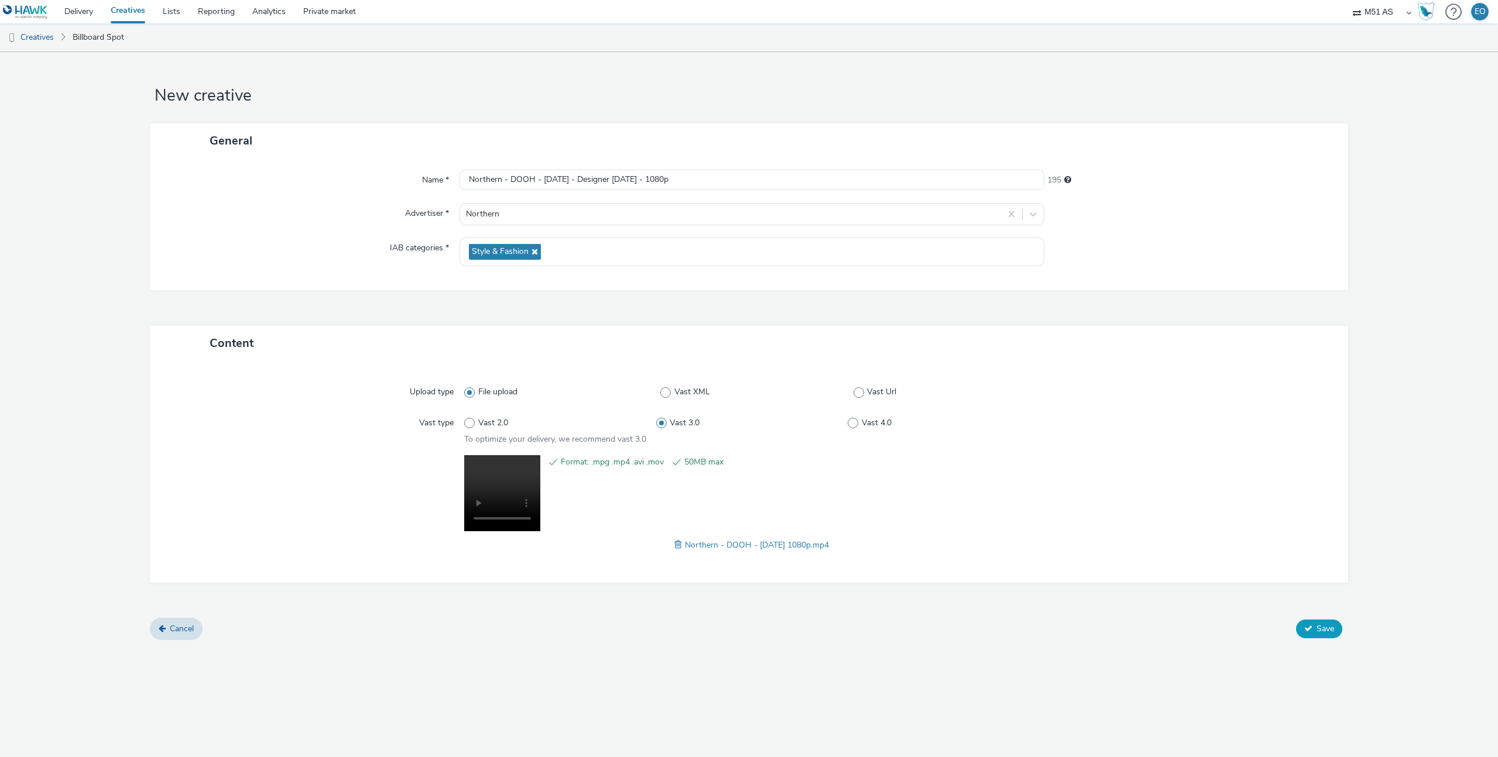
click at [1321, 628] on span "Save" at bounding box center [1325, 628] width 18 height 11
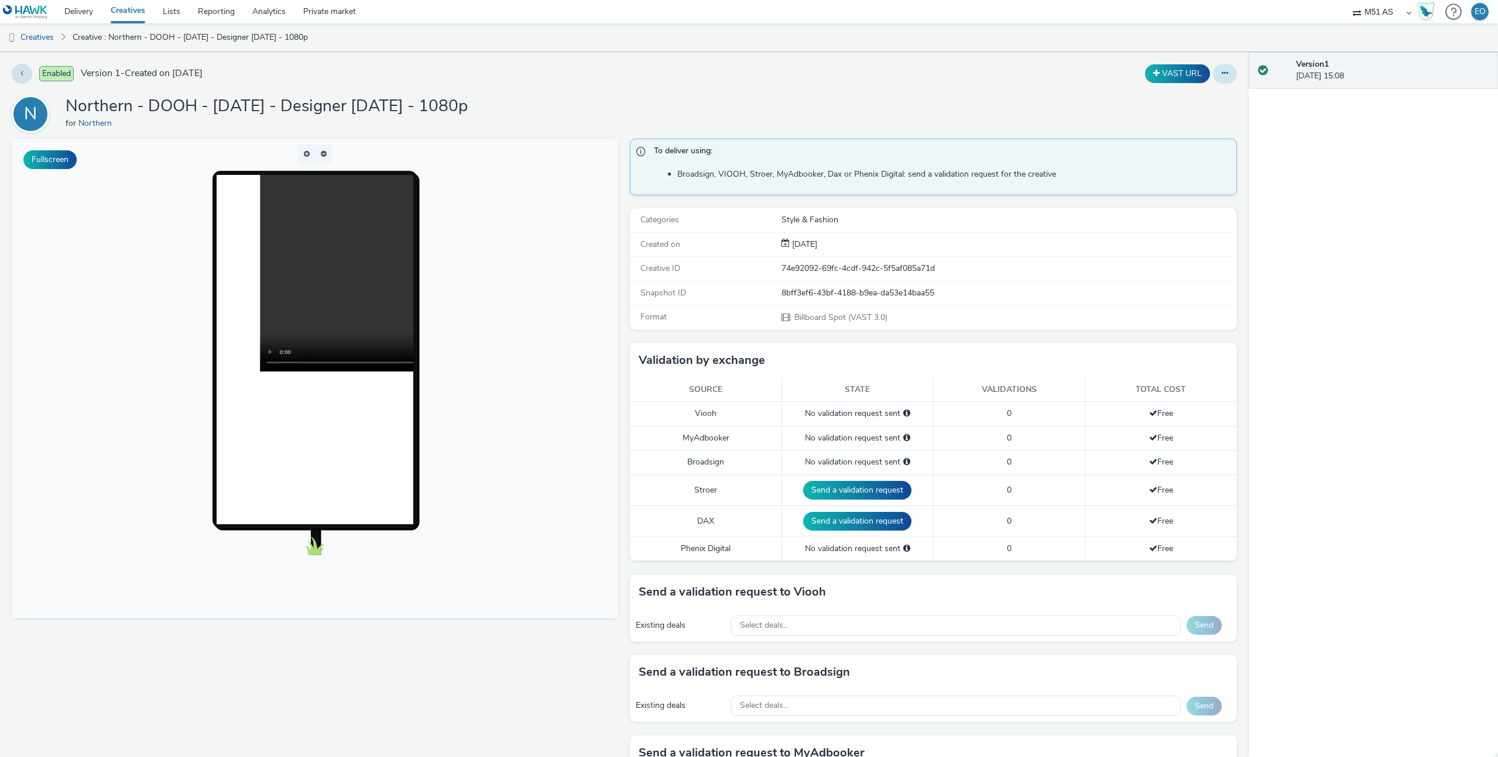
click at [1221, 71] on icon at bounding box center [1224, 73] width 6 height 8
click at [967, 115] on div "N Northern - DOOH - [DATE] - Designer [DATE] - 1080p for Northern" at bounding box center [624, 113] width 1225 height 37
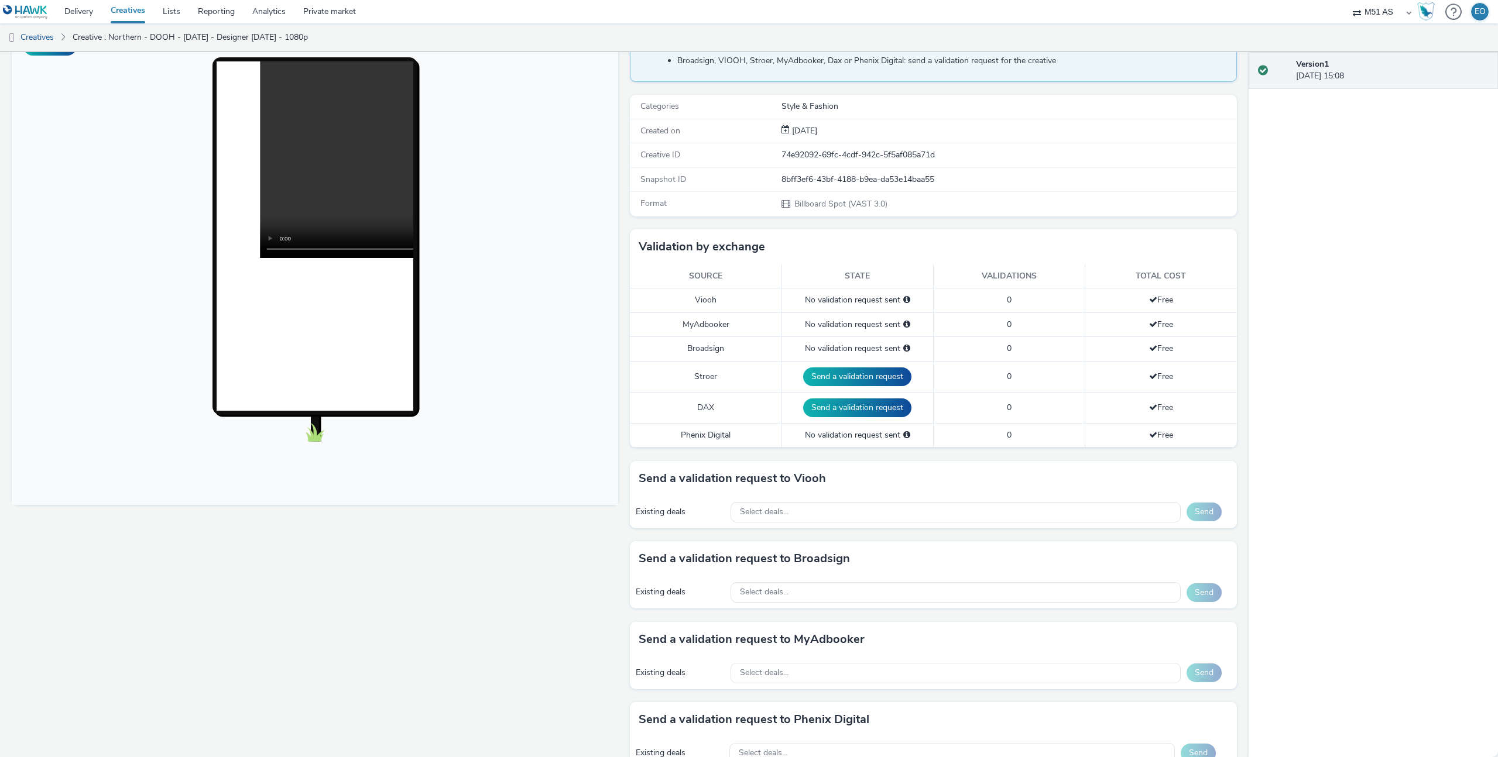
scroll to position [121, 0]
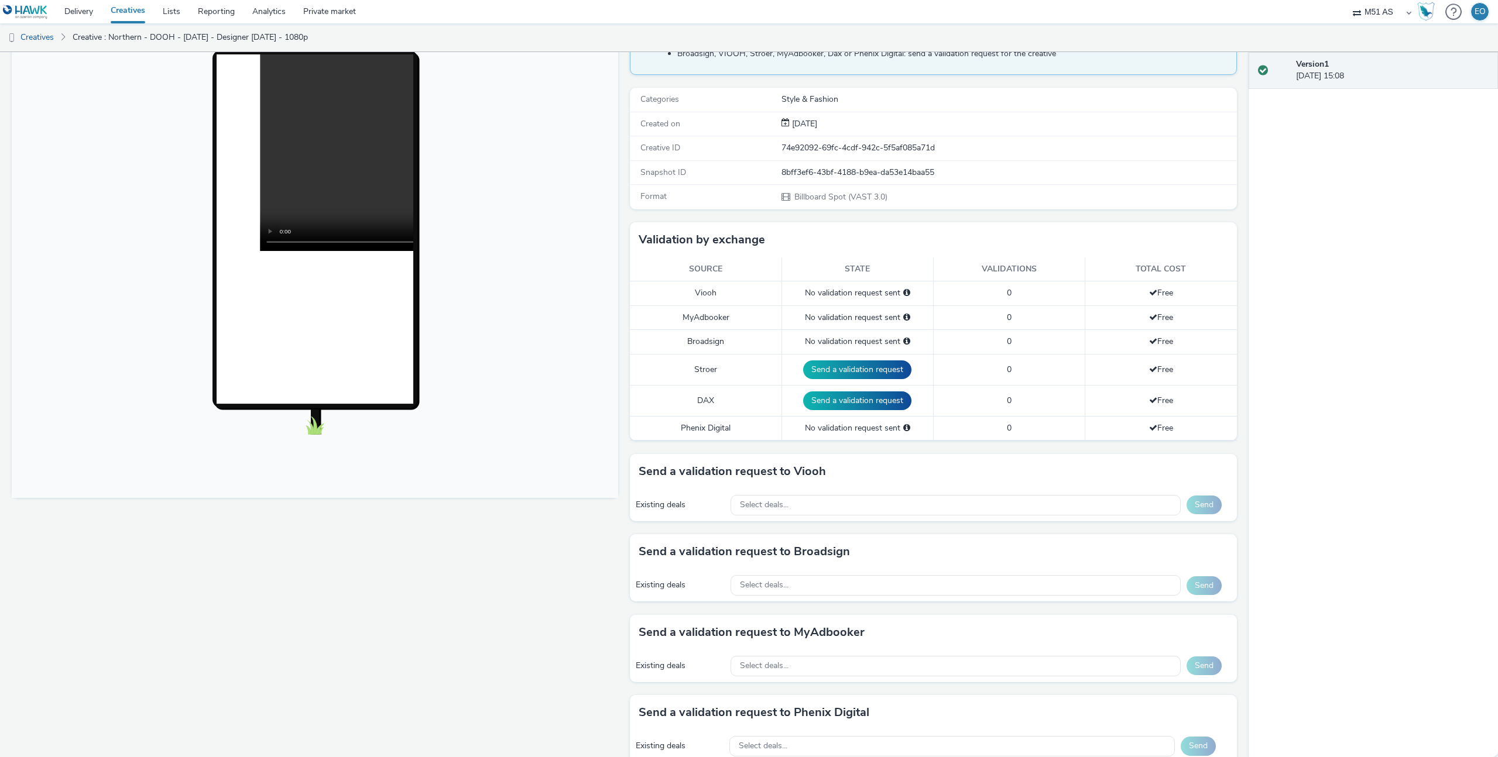
click at [833, 339] on div "No validation request sent" at bounding box center [857, 342] width 139 height 12
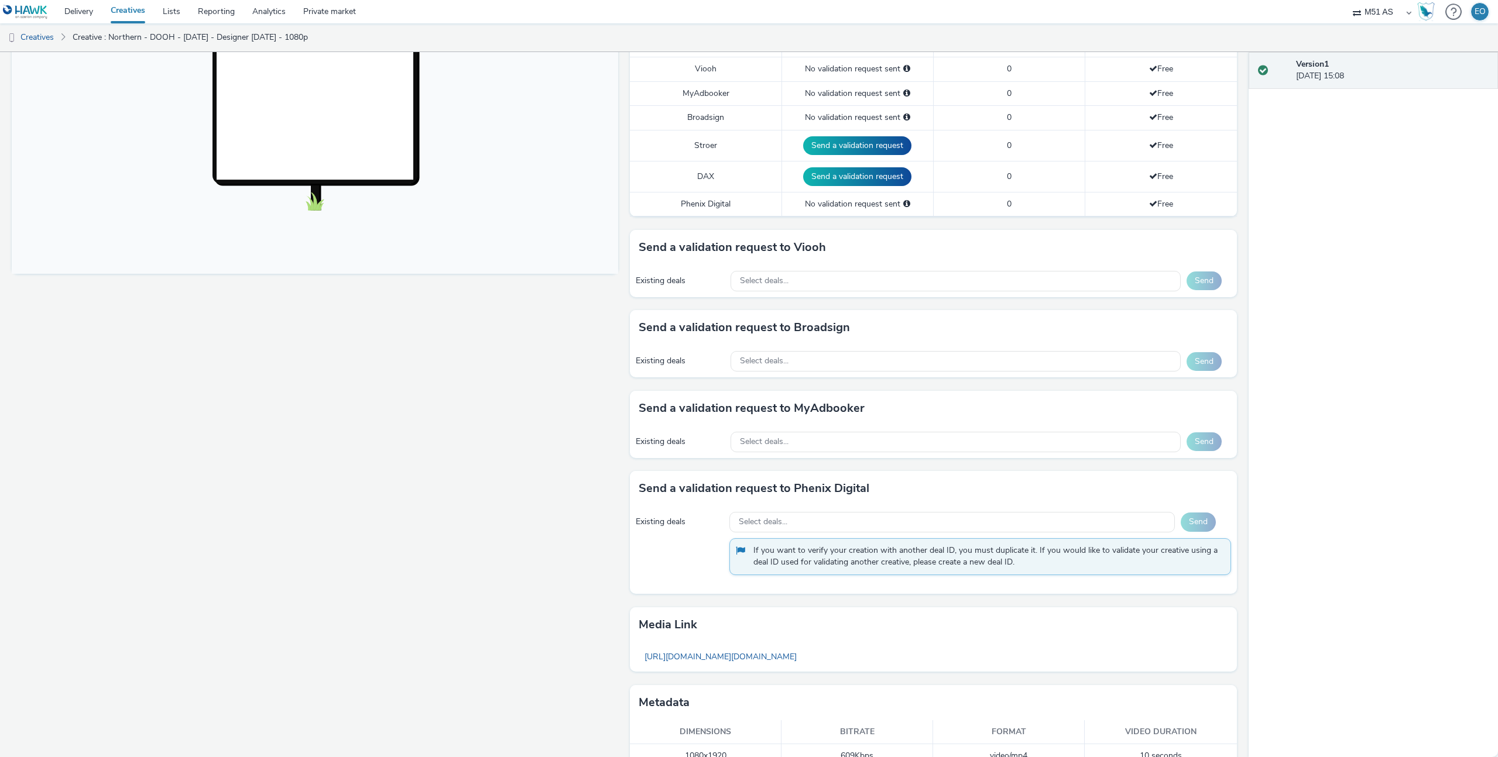
scroll to position [369, 0]
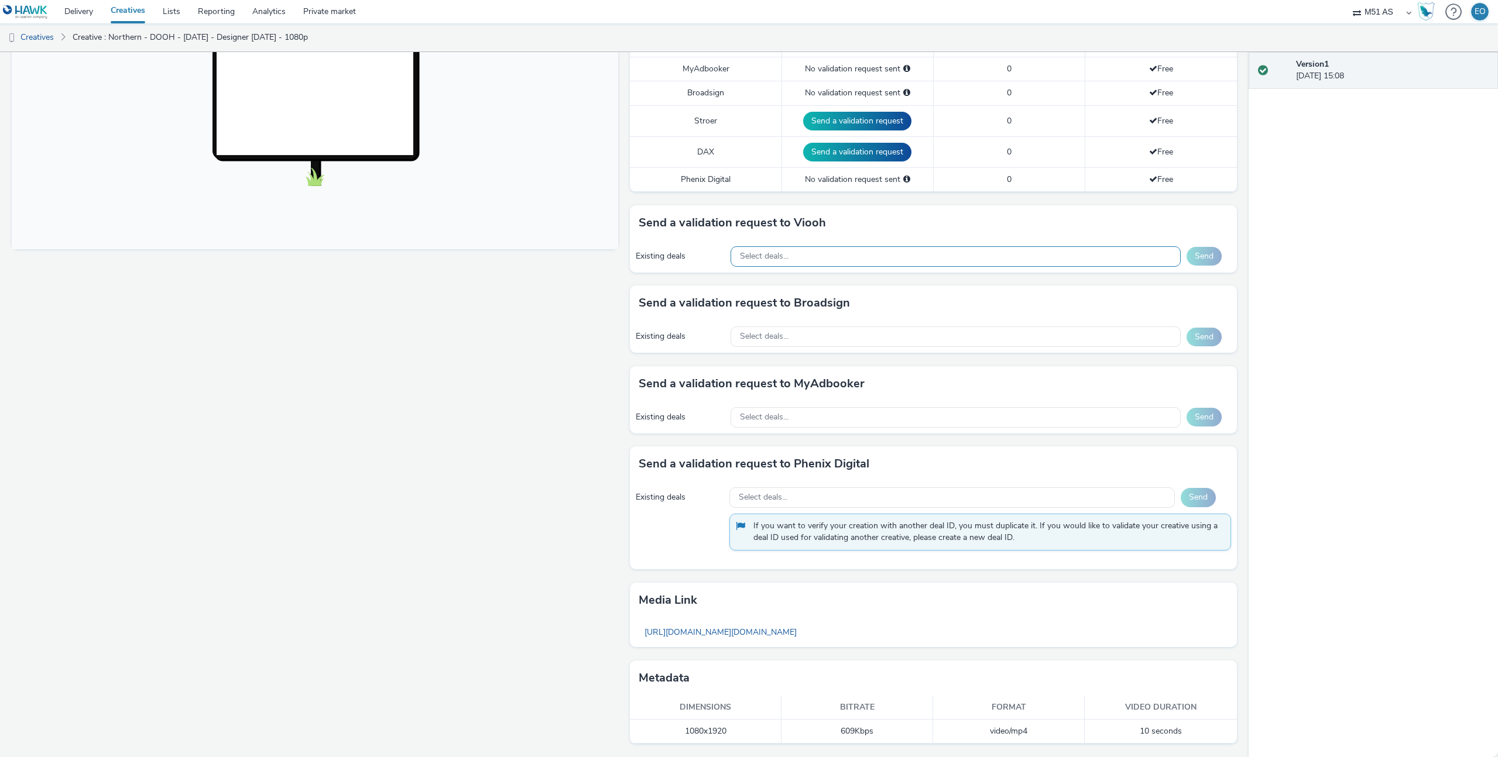
click at [796, 256] on div "Select deals..." at bounding box center [955, 256] width 450 height 20
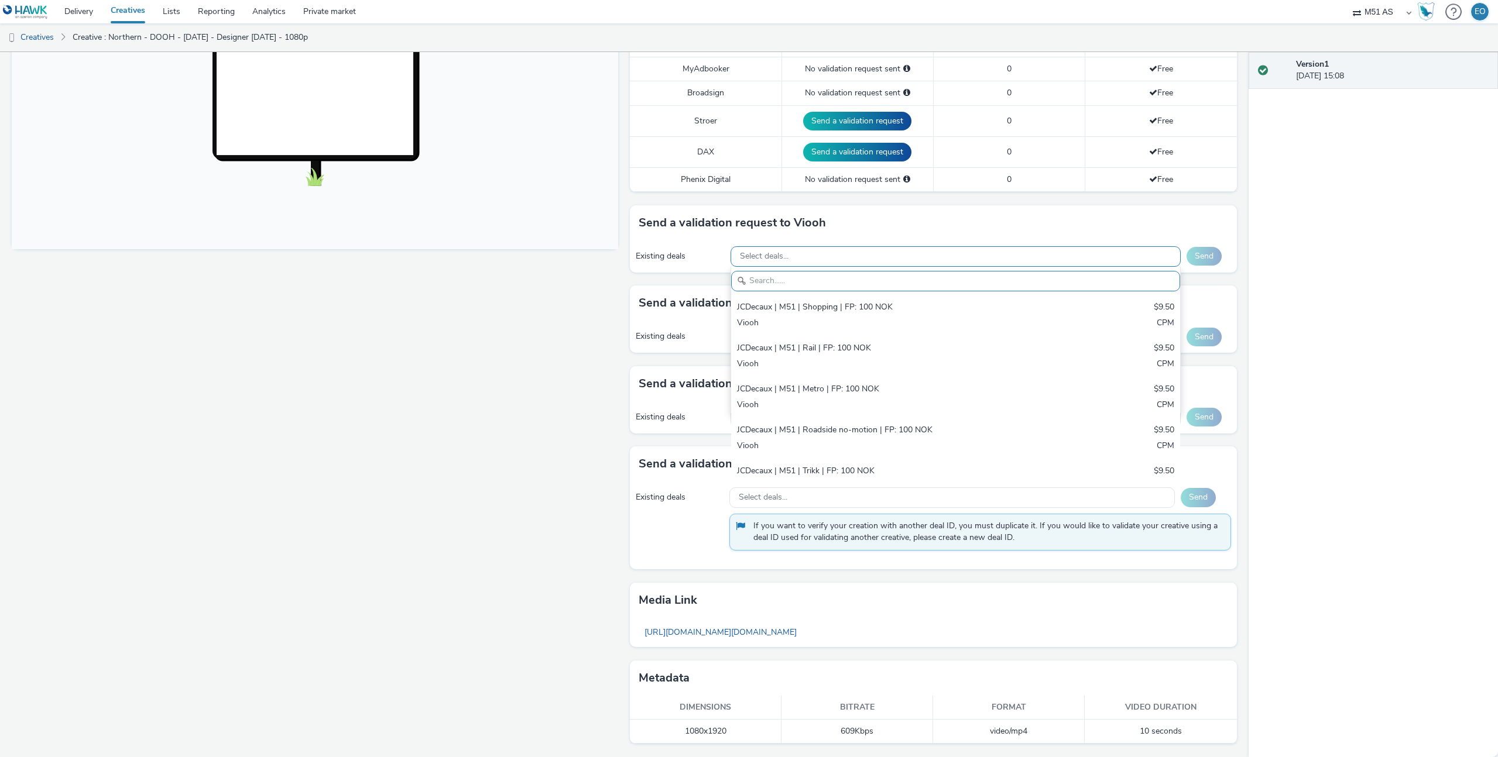
click at [797, 253] on div "Select deals..." at bounding box center [955, 256] width 450 height 20
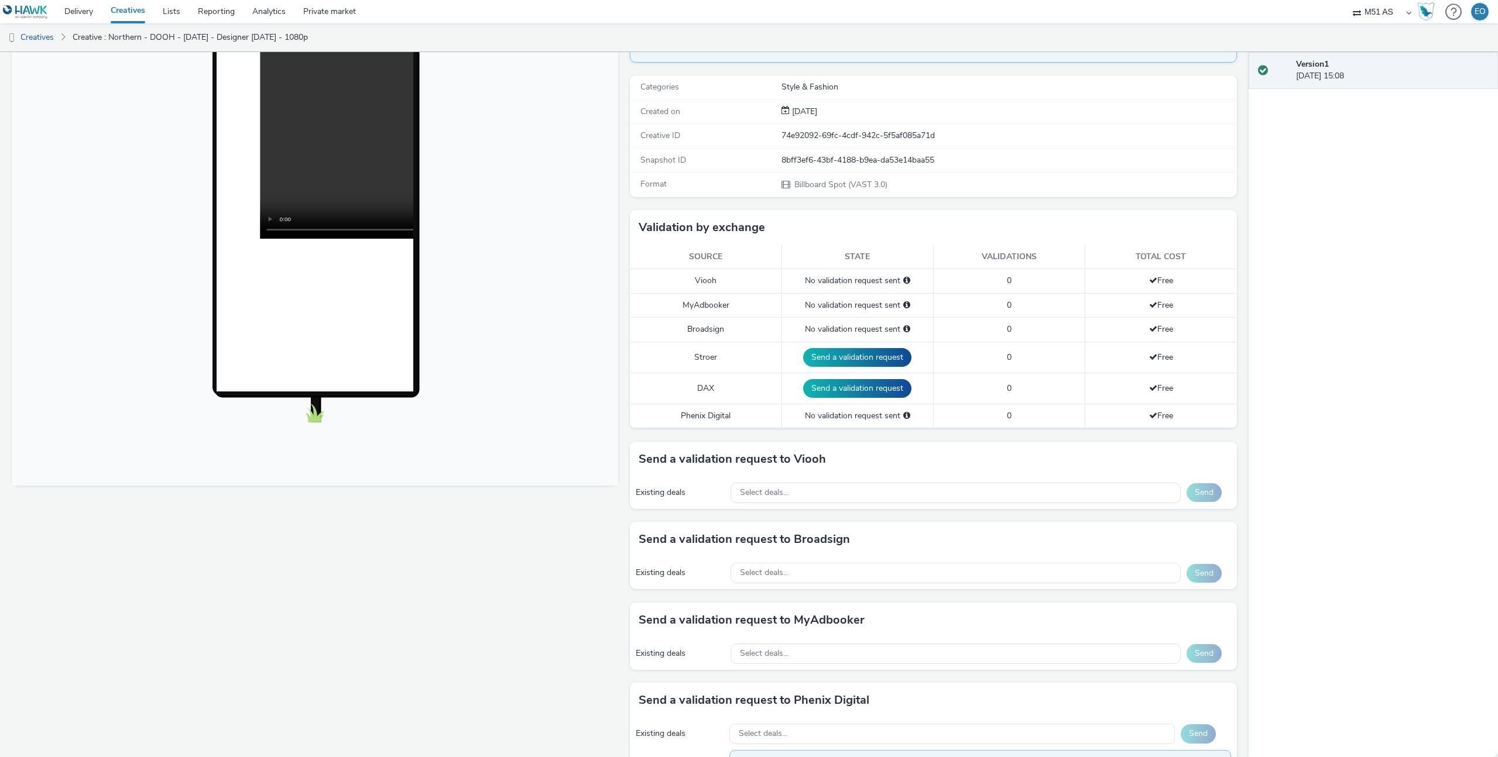
scroll to position [133, 0]
click at [717, 280] on td "Viooh" at bounding box center [706, 281] width 152 height 24
click at [703, 280] on td "Viooh" at bounding box center [706, 281] width 152 height 24
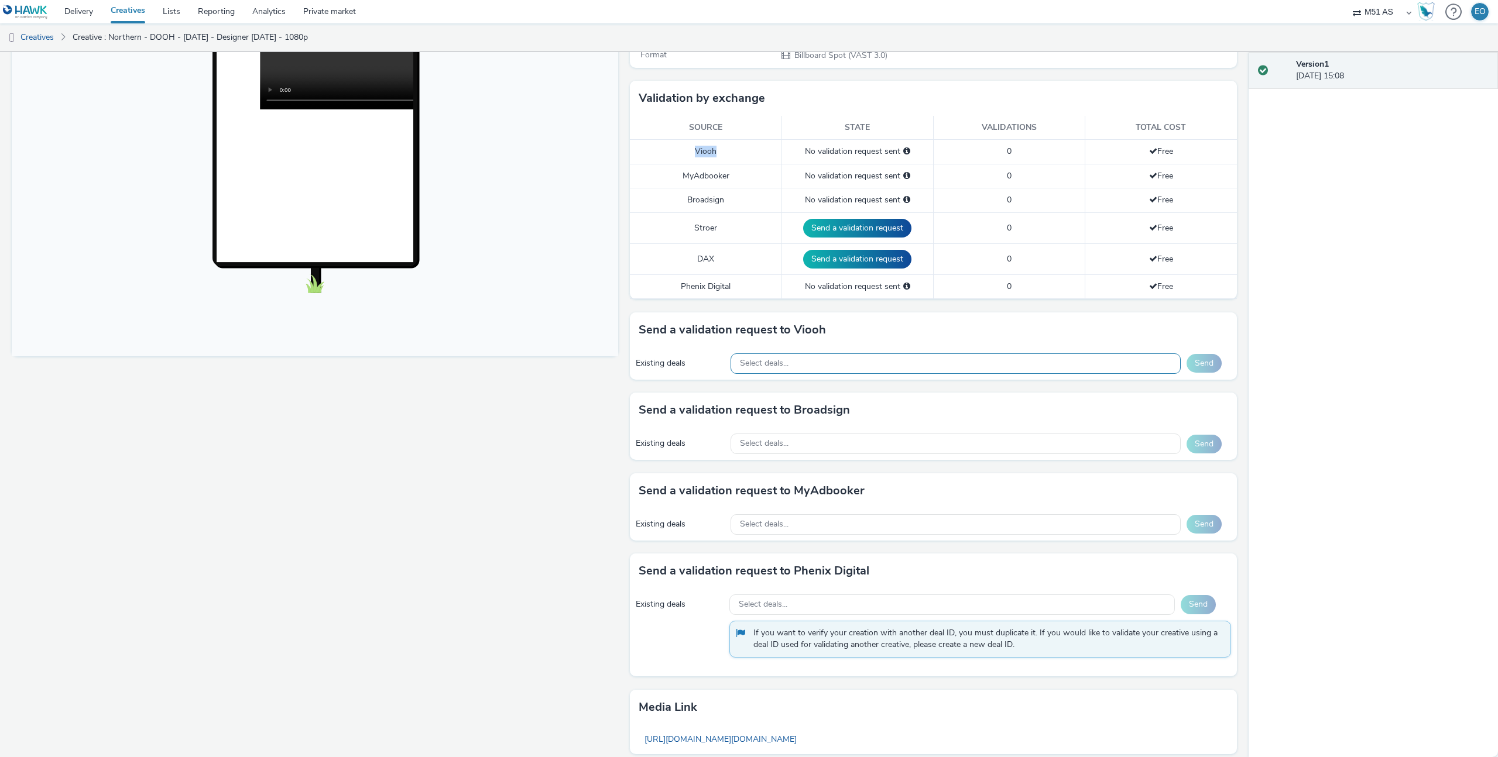
scroll to position [250, 0]
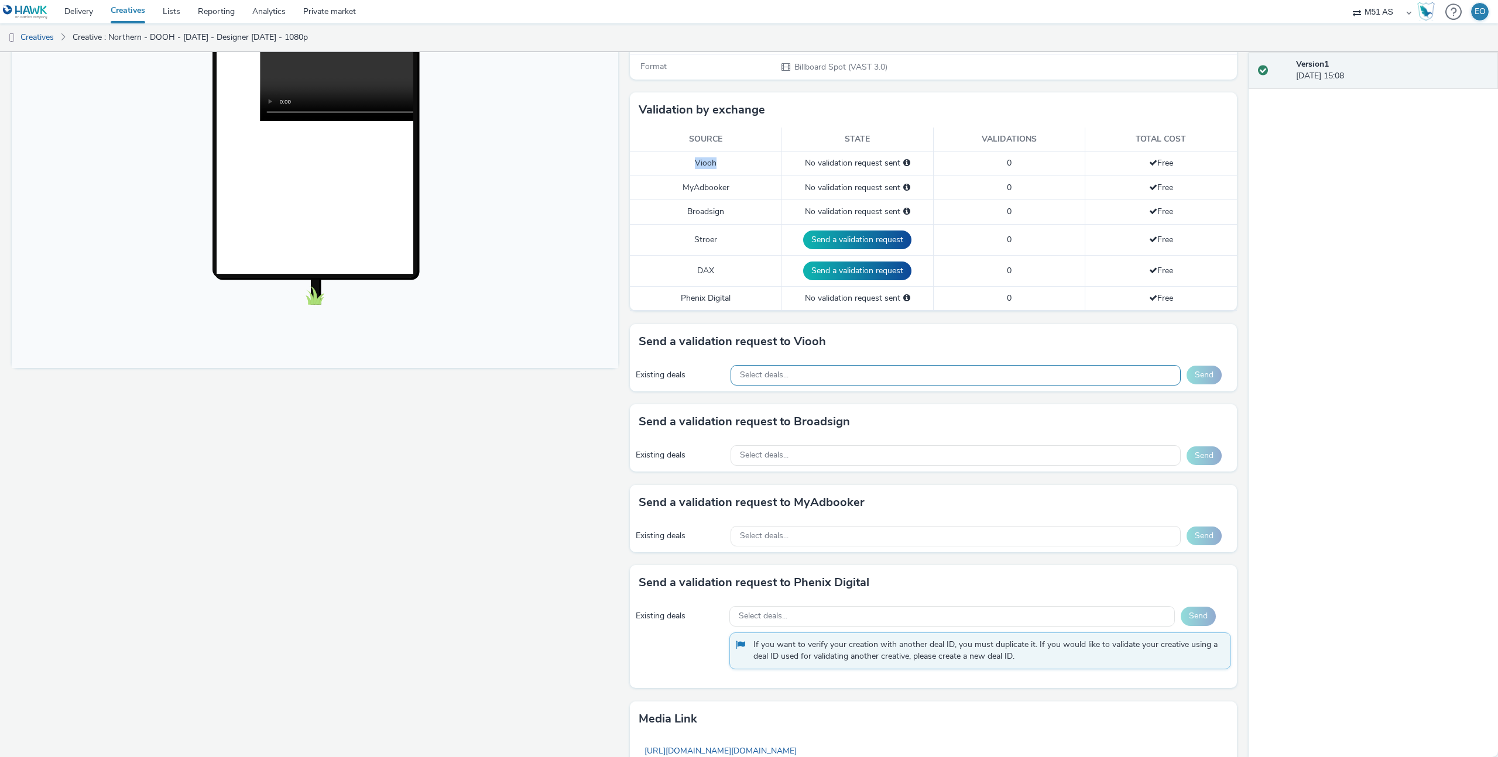
click at [837, 377] on div "Select deals..." at bounding box center [955, 375] width 450 height 20
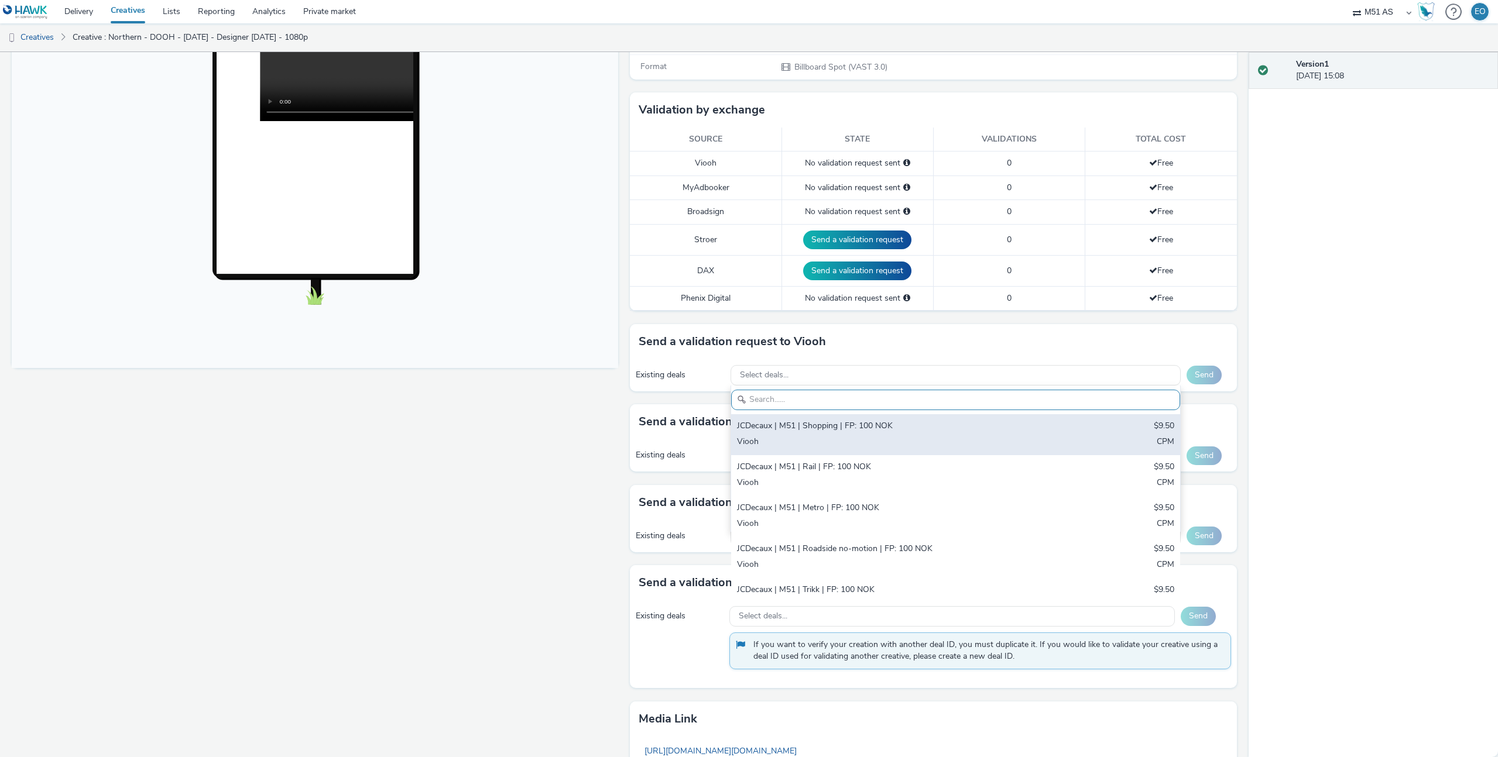
click at [863, 432] on div "JCDecaux | M51 | Shopping | FP: 100 NOK" at bounding box center [881, 426] width 289 height 13
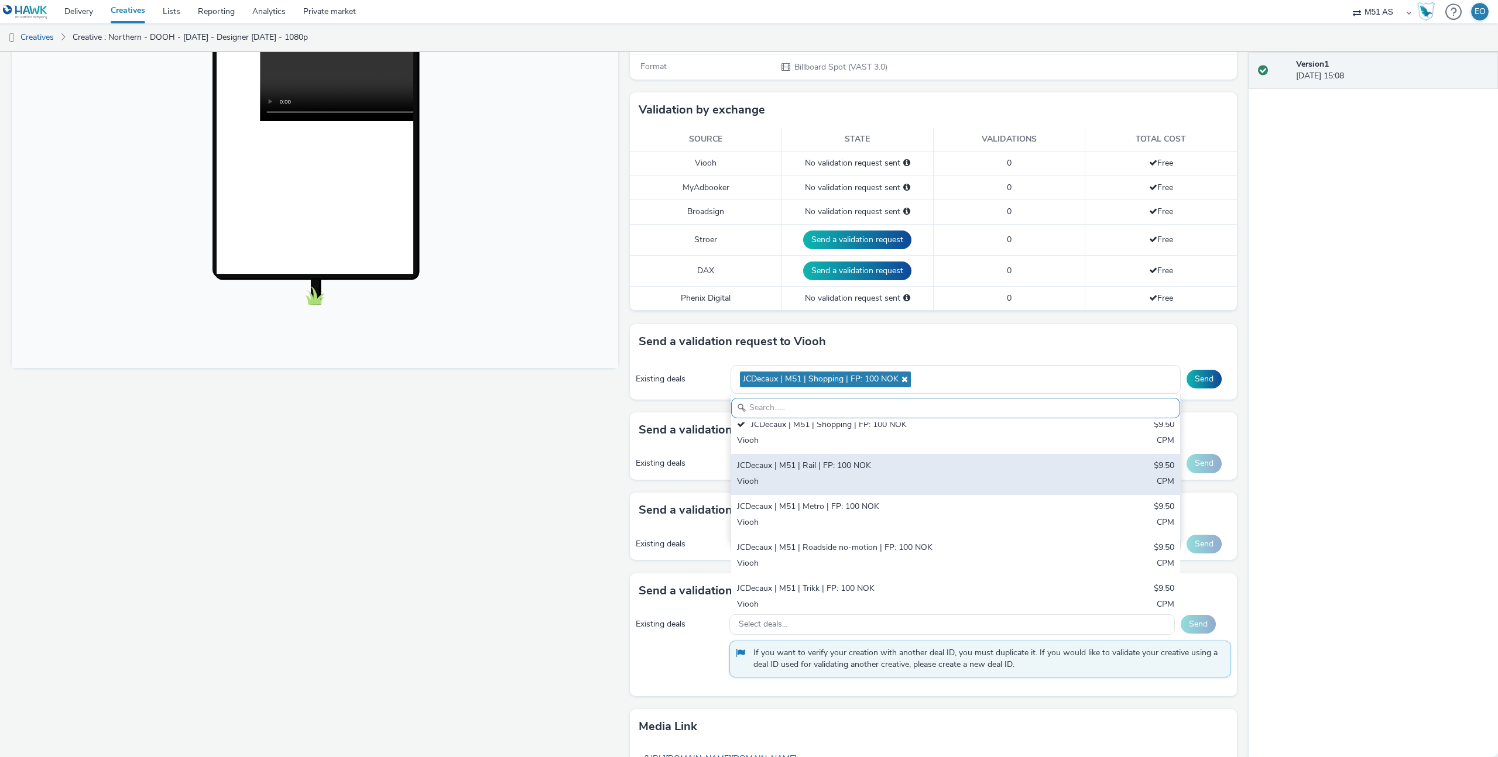
scroll to position [11, 0]
click at [871, 473] on div "JCDecaux | M51 | Rail | FP: 100 NOK $9.50 Viooh CPM" at bounding box center [955, 473] width 449 height 41
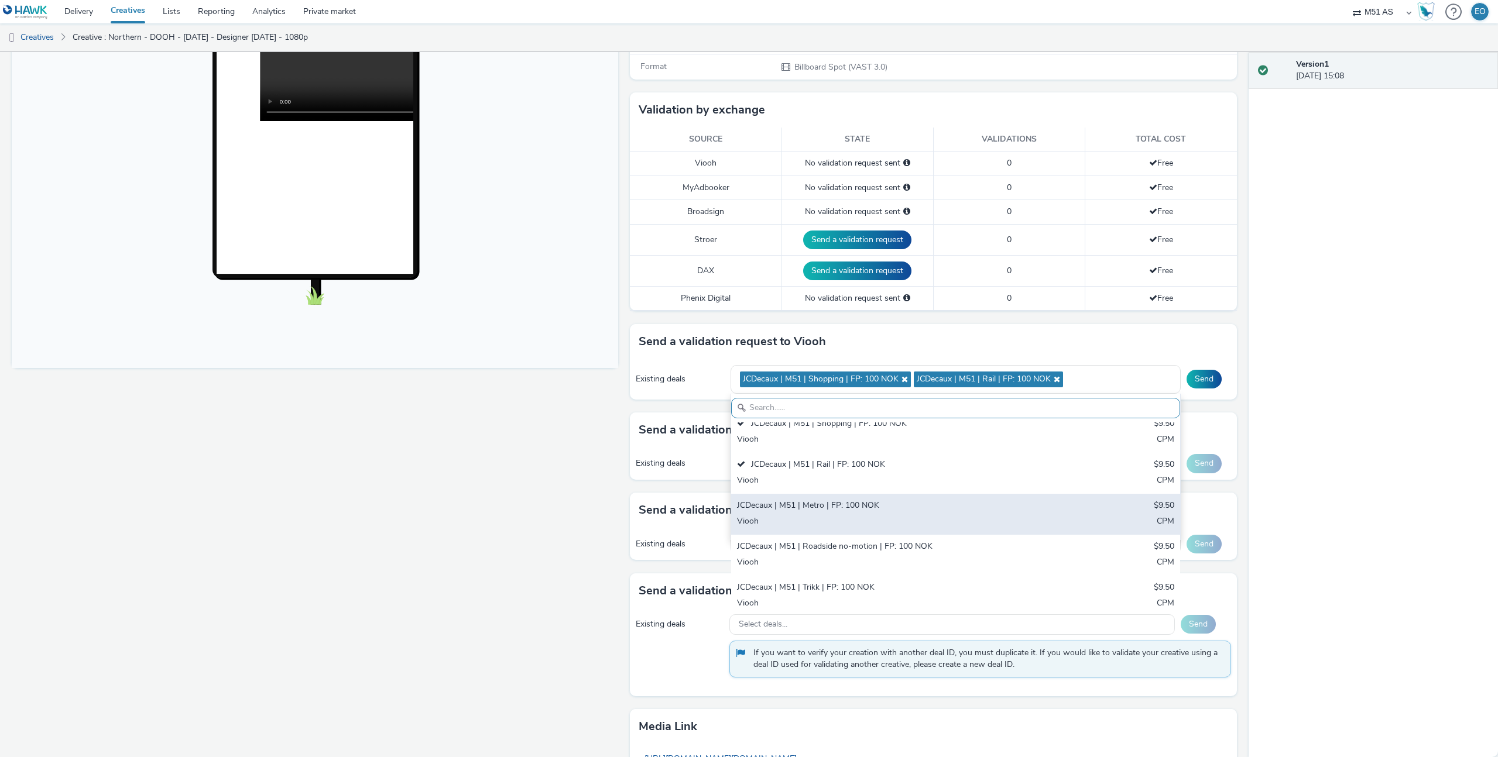
click at [863, 498] on div "JCDecaux | M51 | Metro | FP: 100 NOK $9.50 Viooh CPM" at bounding box center [955, 514] width 449 height 41
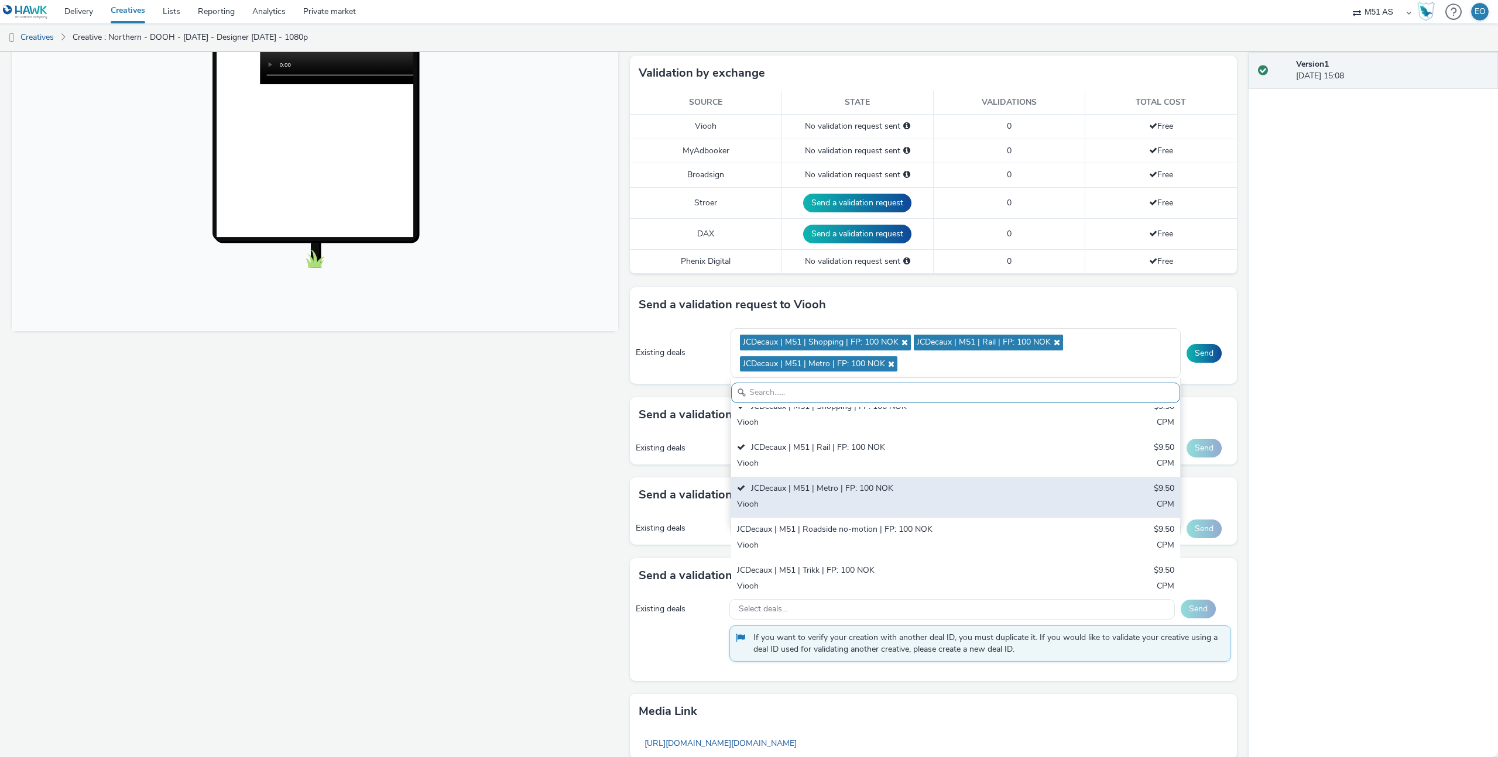
scroll to position [0, 0]
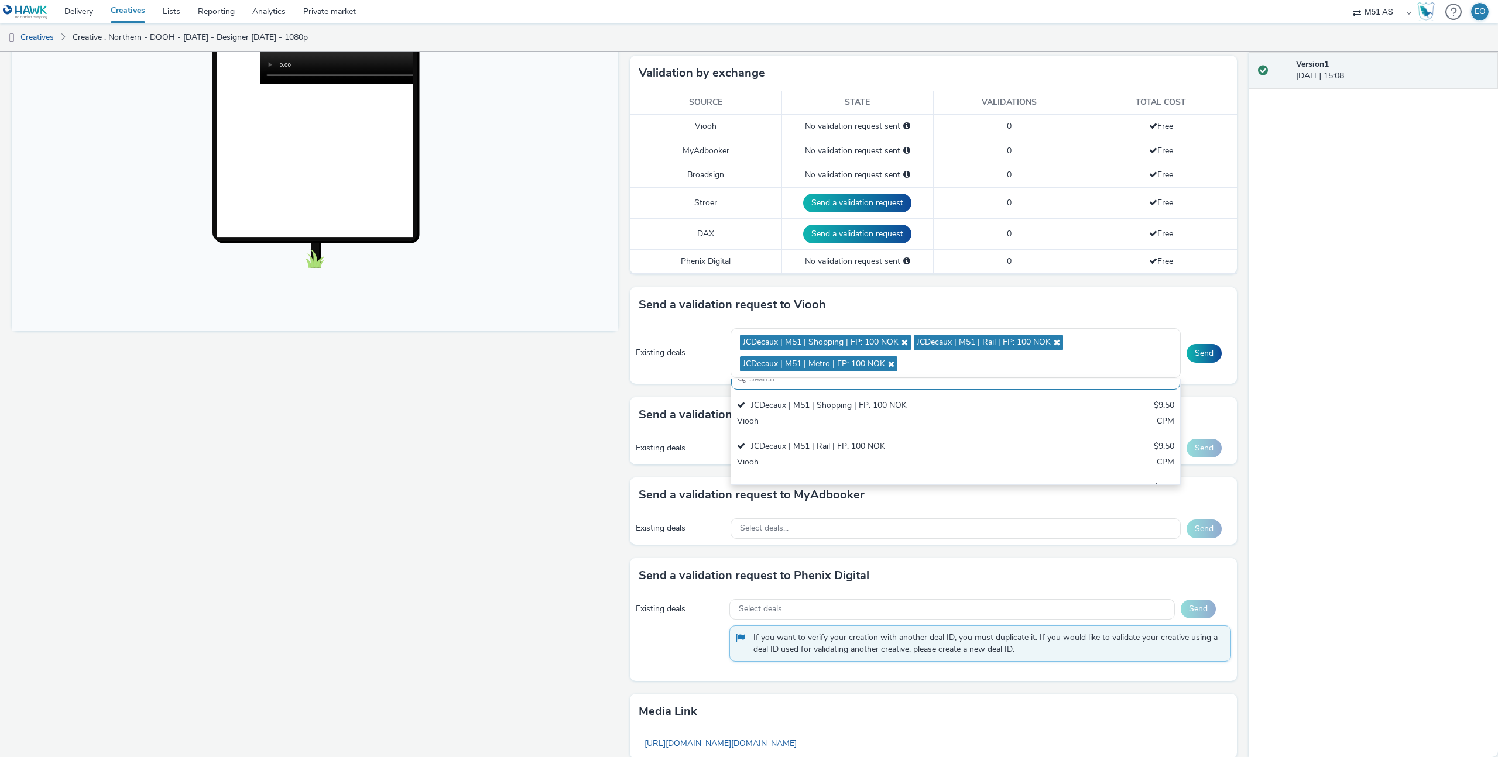
click at [558, 428] on div "Fullscreen" at bounding box center [318, 359] width 612 height 1017
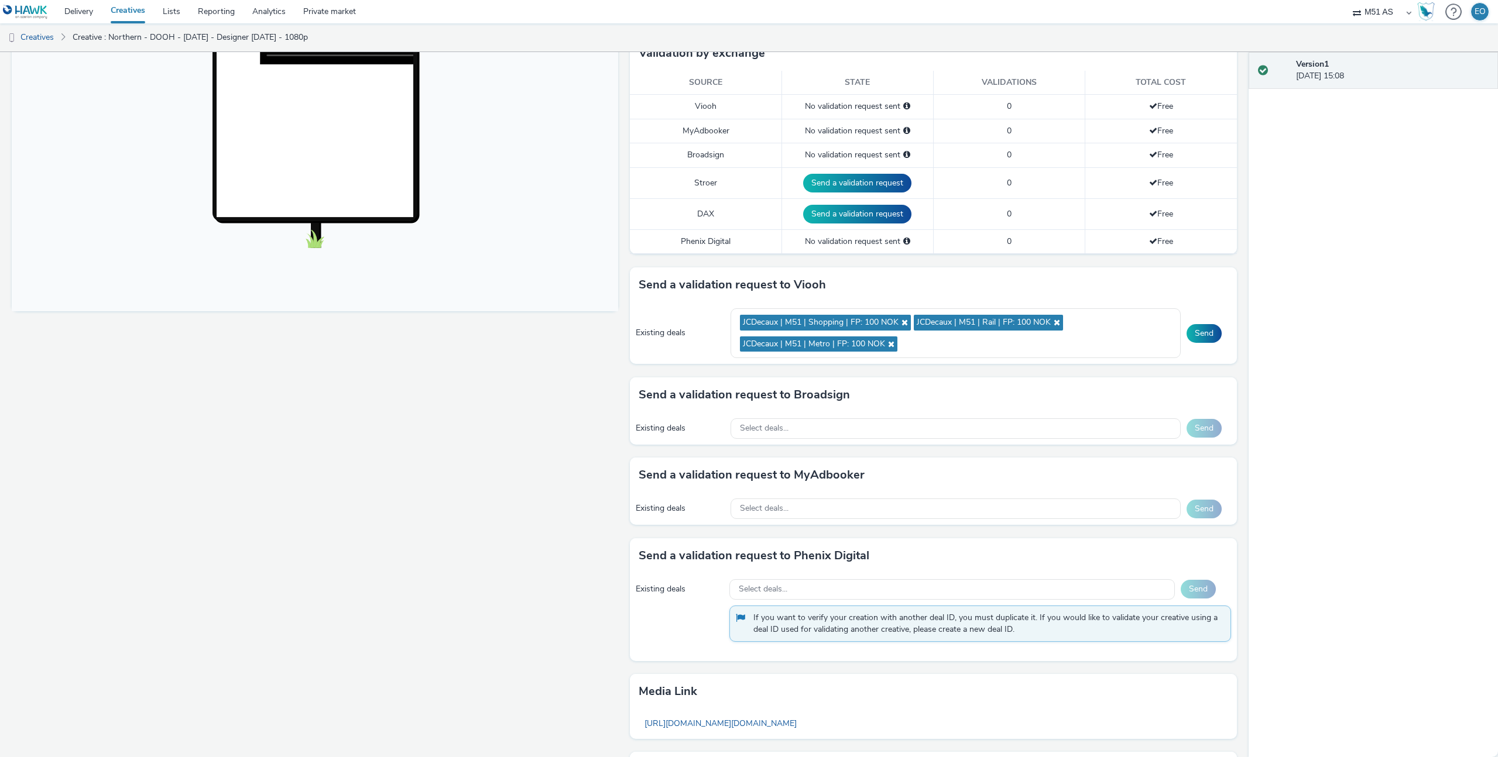
scroll to position [312, 0]
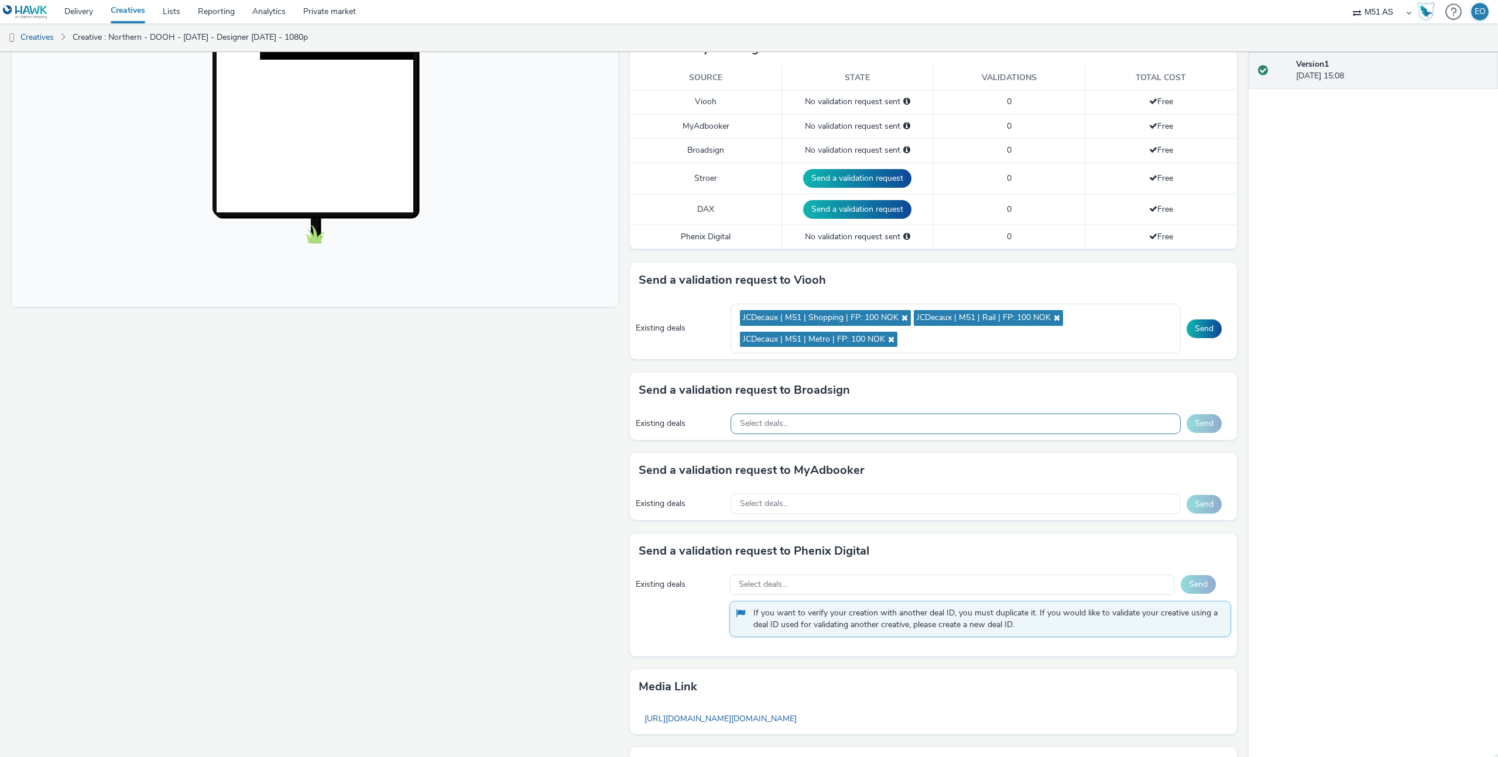
click at [966, 419] on div "Select deals..." at bounding box center [955, 424] width 450 height 20
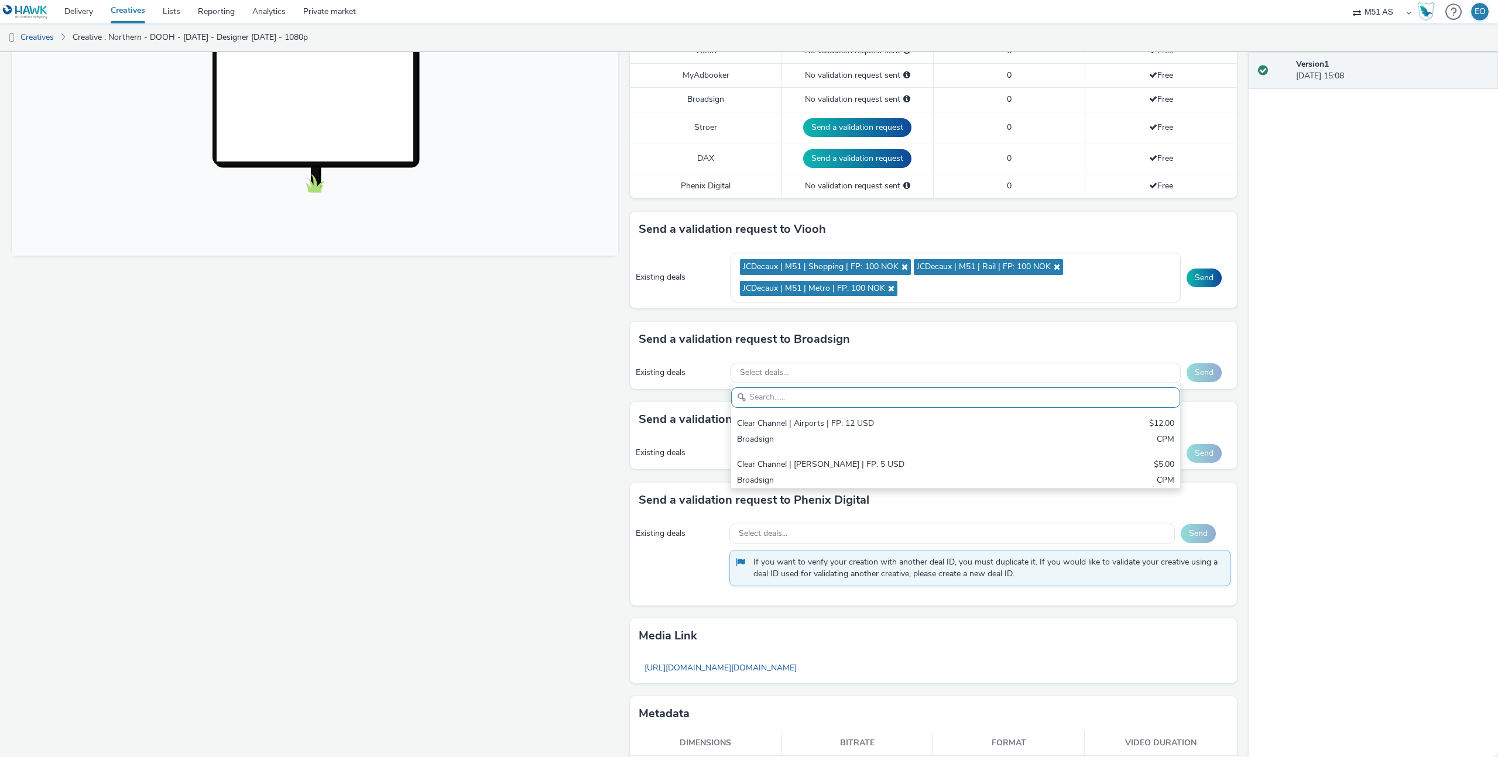
scroll to position [0, 0]
click at [544, 442] on div "Fullscreen" at bounding box center [318, 284] width 612 height 1017
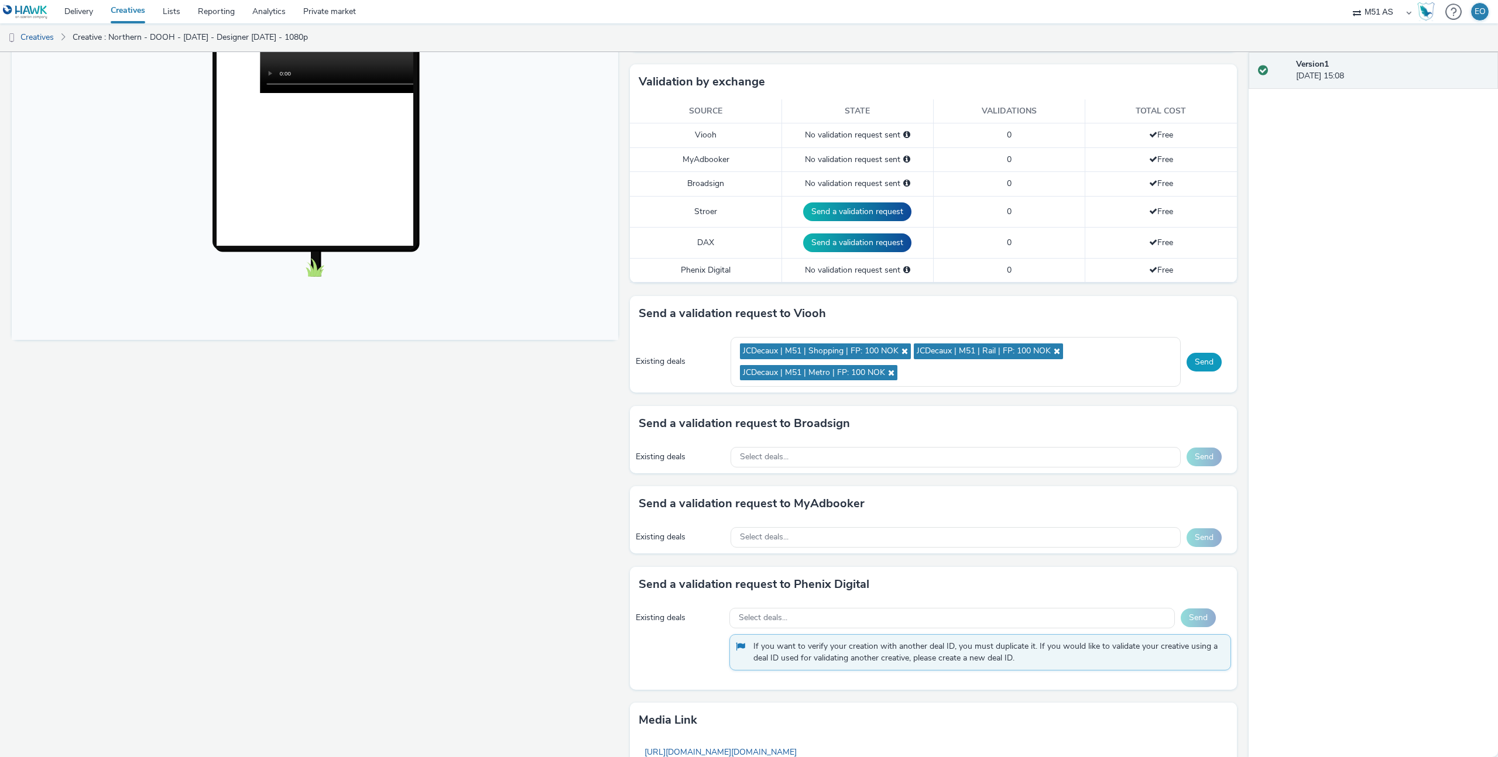
scroll to position [273, 0]
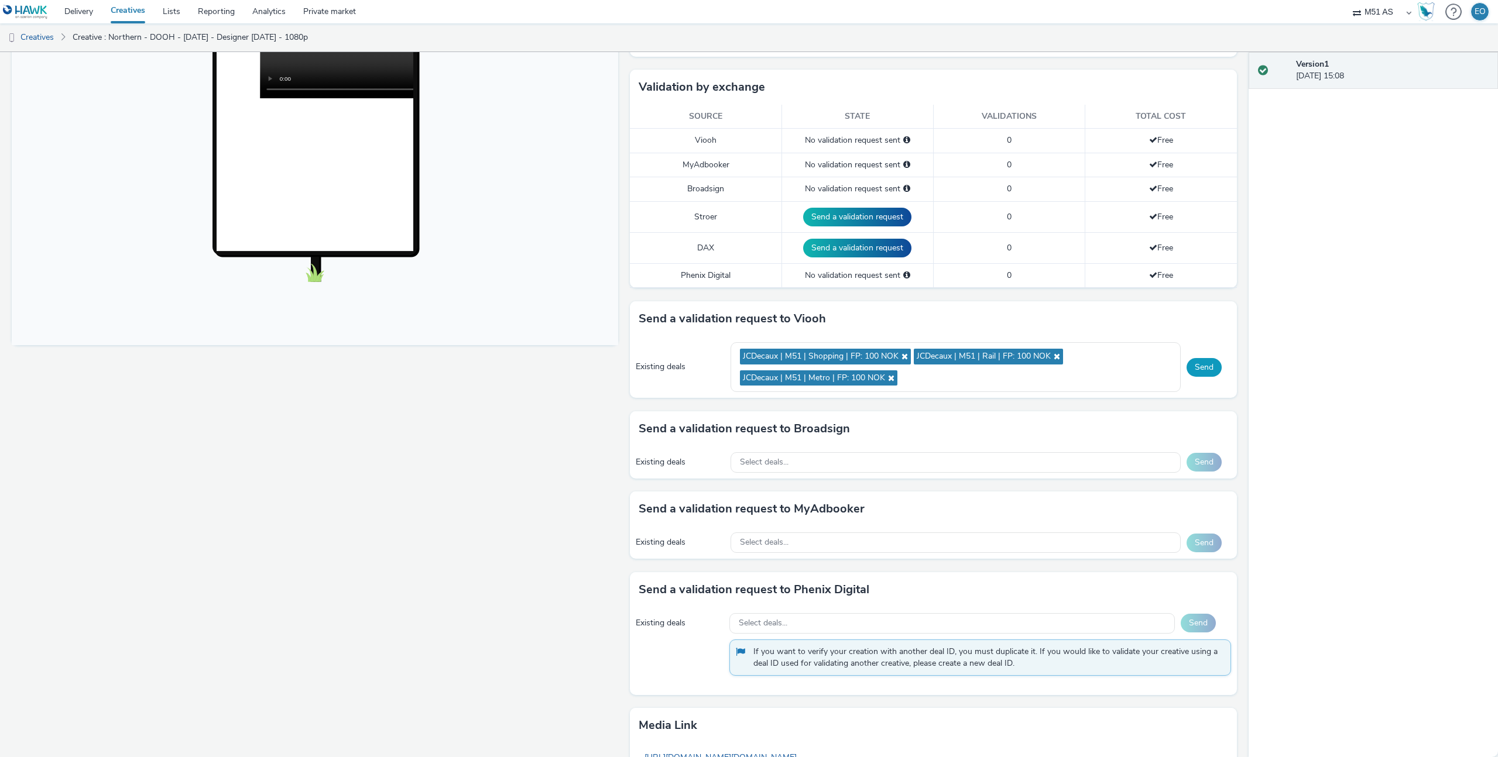
click at [1198, 368] on button "Send" at bounding box center [1203, 367] width 35 height 19
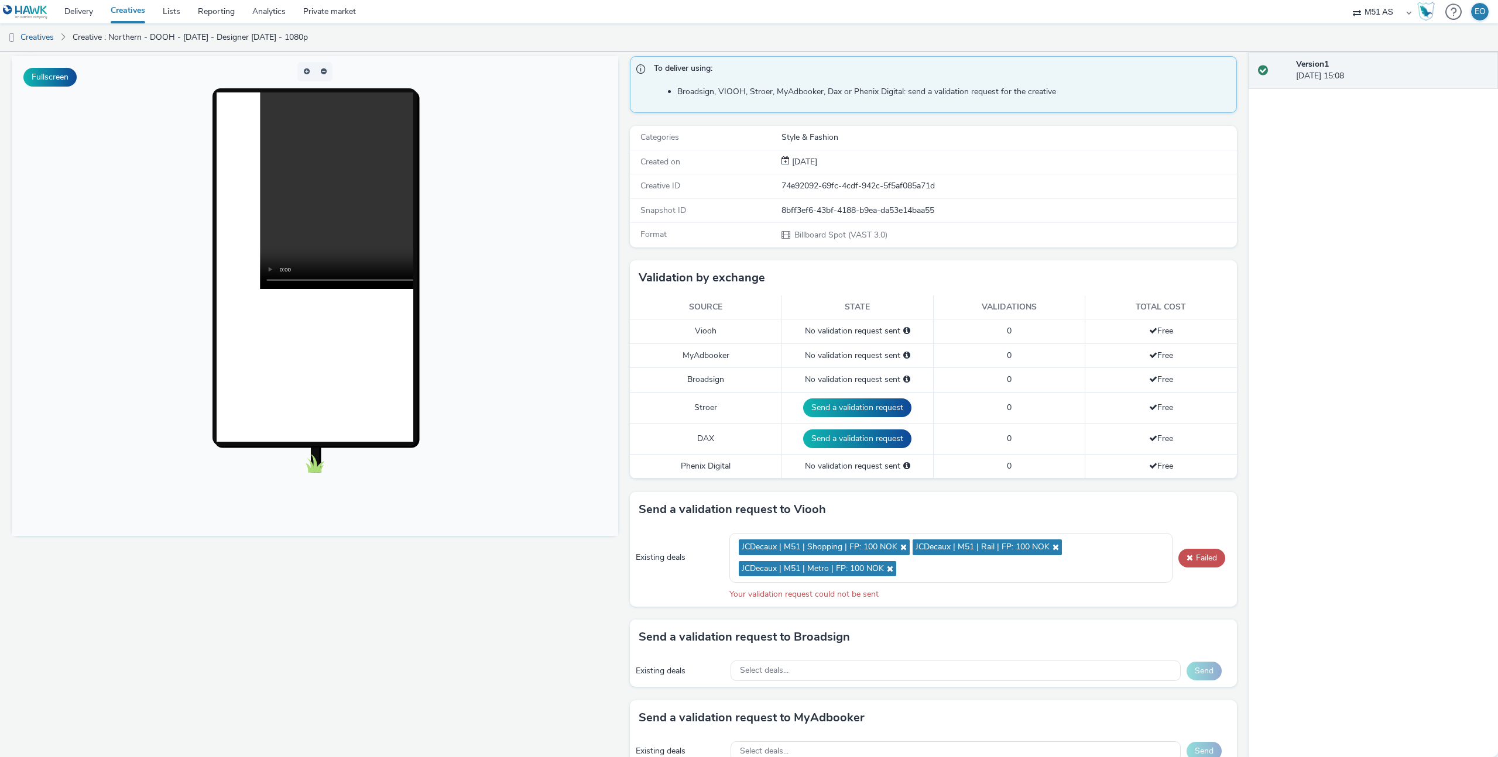
scroll to position [0, 0]
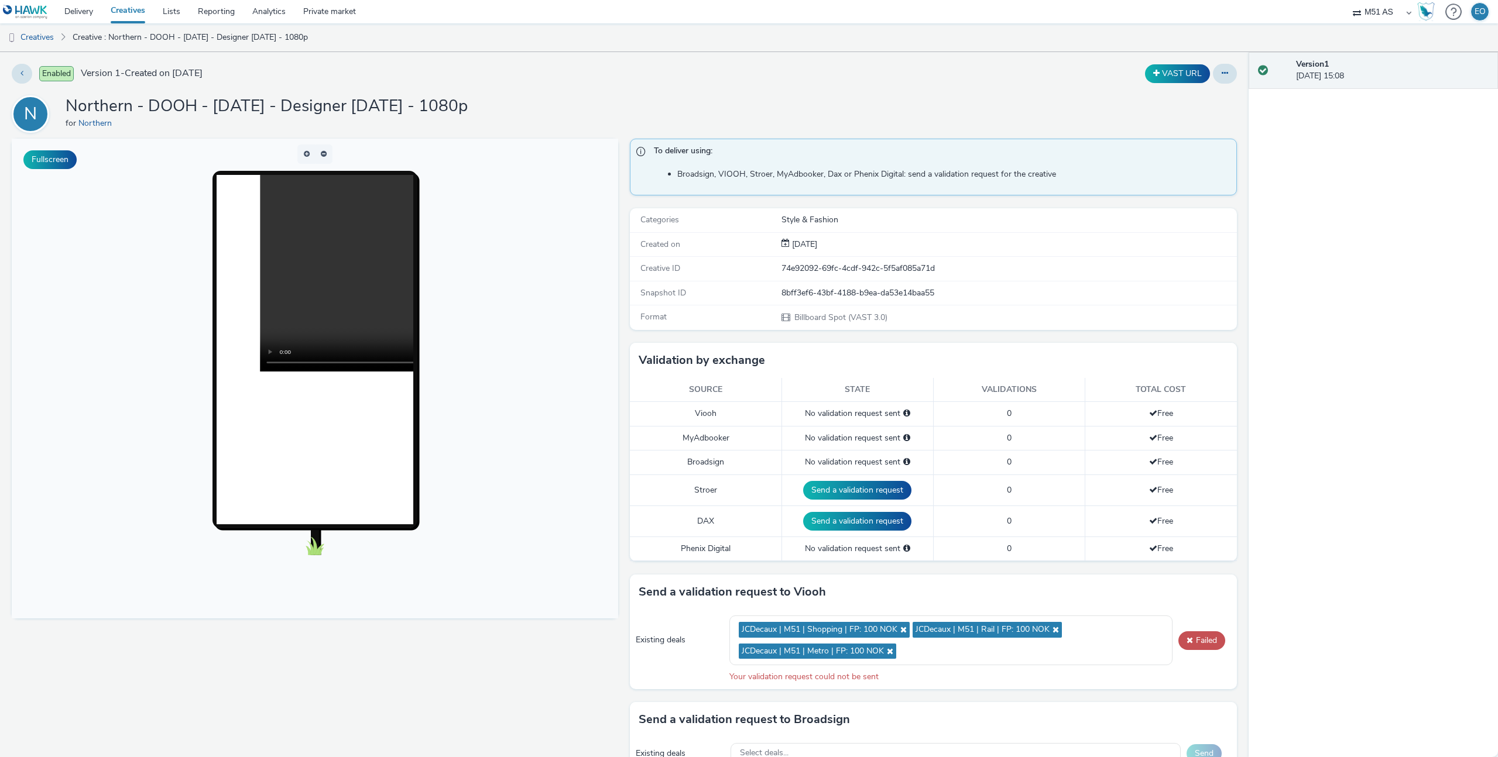
click at [468, 102] on h1 "Northern - DOOH - [DATE] - Designer [DATE] - 1080p" at bounding box center [267, 106] width 402 height 22
drag, startPoint x: 504, startPoint y: 104, endPoint x: 578, endPoint y: 108, distance: 74.4
click at [578, 109] on div "N Northern - DOOH - [DATE] - Designer [DATE] - 1080p for Northern" at bounding box center [624, 113] width 1225 height 37
click at [577, 108] on div "N Northern - DOOH - [DATE] - Designer [DATE] - 1080p for Northern" at bounding box center [624, 113] width 1225 height 37
click at [464, 102] on h1 "Northern - DOOH - [DATE] - Designer [DATE] - 1080p" at bounding box center [267, 106] width 402 height 22
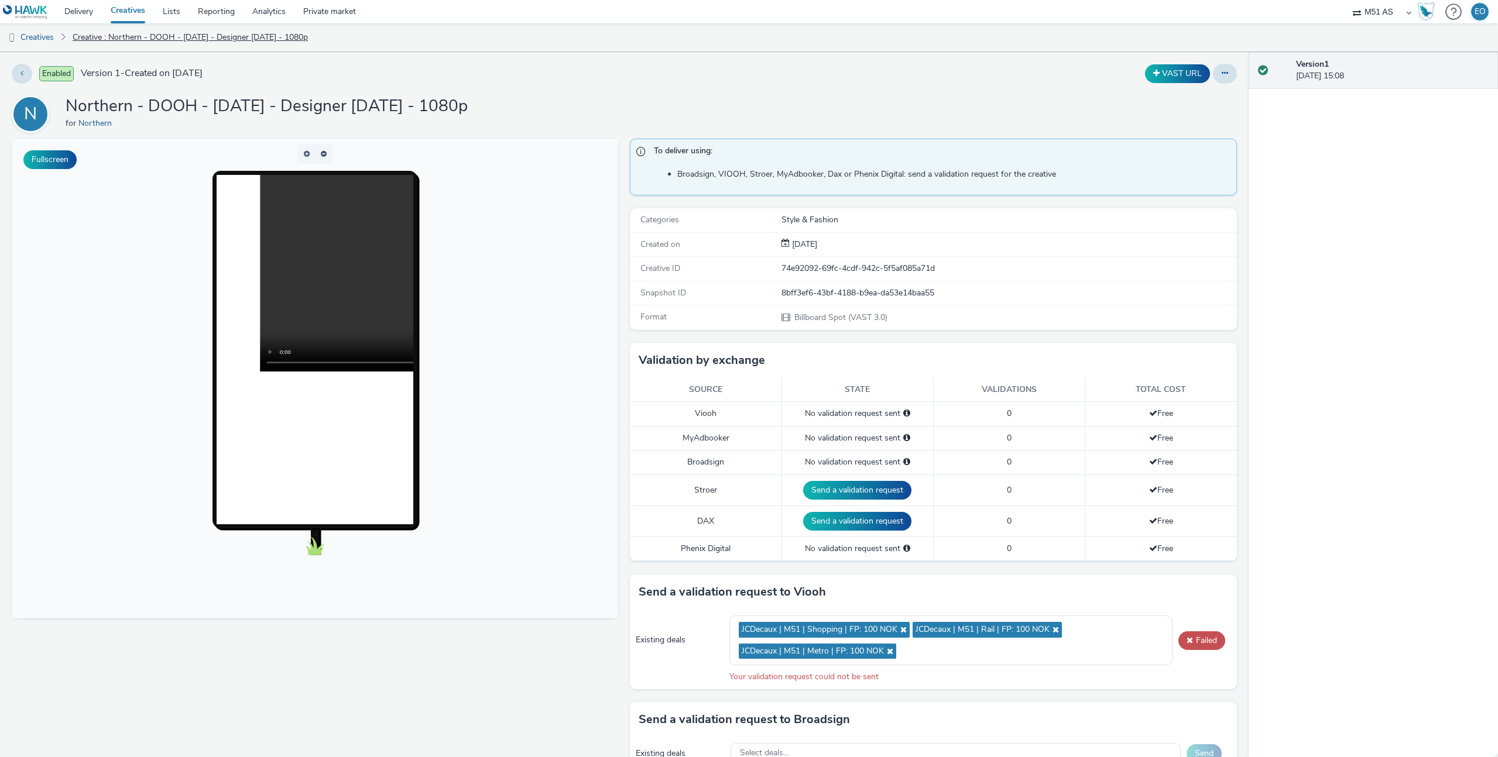
click at [166, 35] on link "Creative : Northern - DOOH - [DATE] - Designer [DATE] - 1080p" at bounding box center [190, 37] width 247 height 28
drag, startPoint x: 34, startPoint y: 33, endPoint x: 40, endPoint y: 36, distance: 7.1
click at [34, 33] on link "Creatives" at bounding box center [30, 37] width 60 height 28
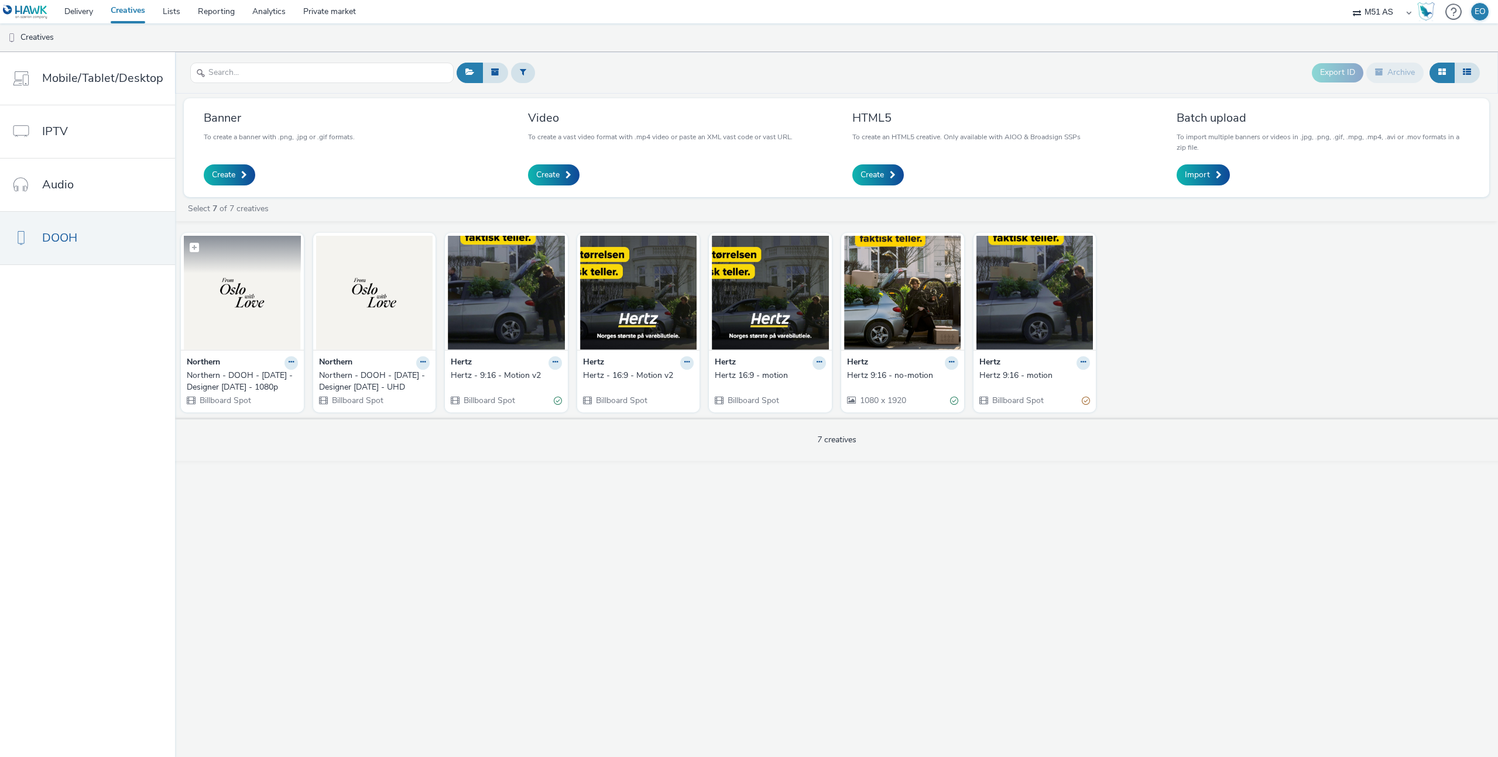
click at [243, 301] on img at bounding box center [242, 293] width 117 height 114
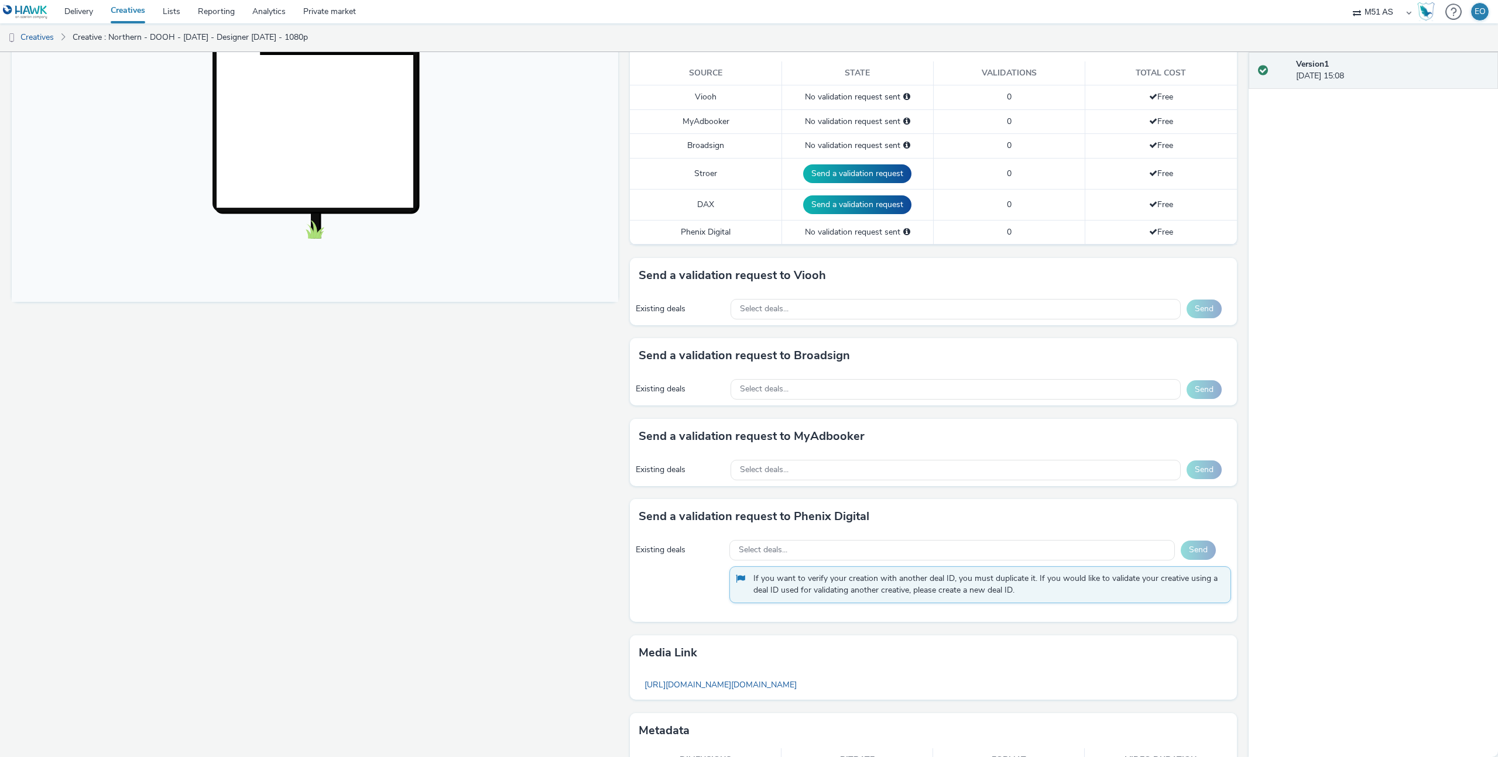
scroll to position [369, 0]
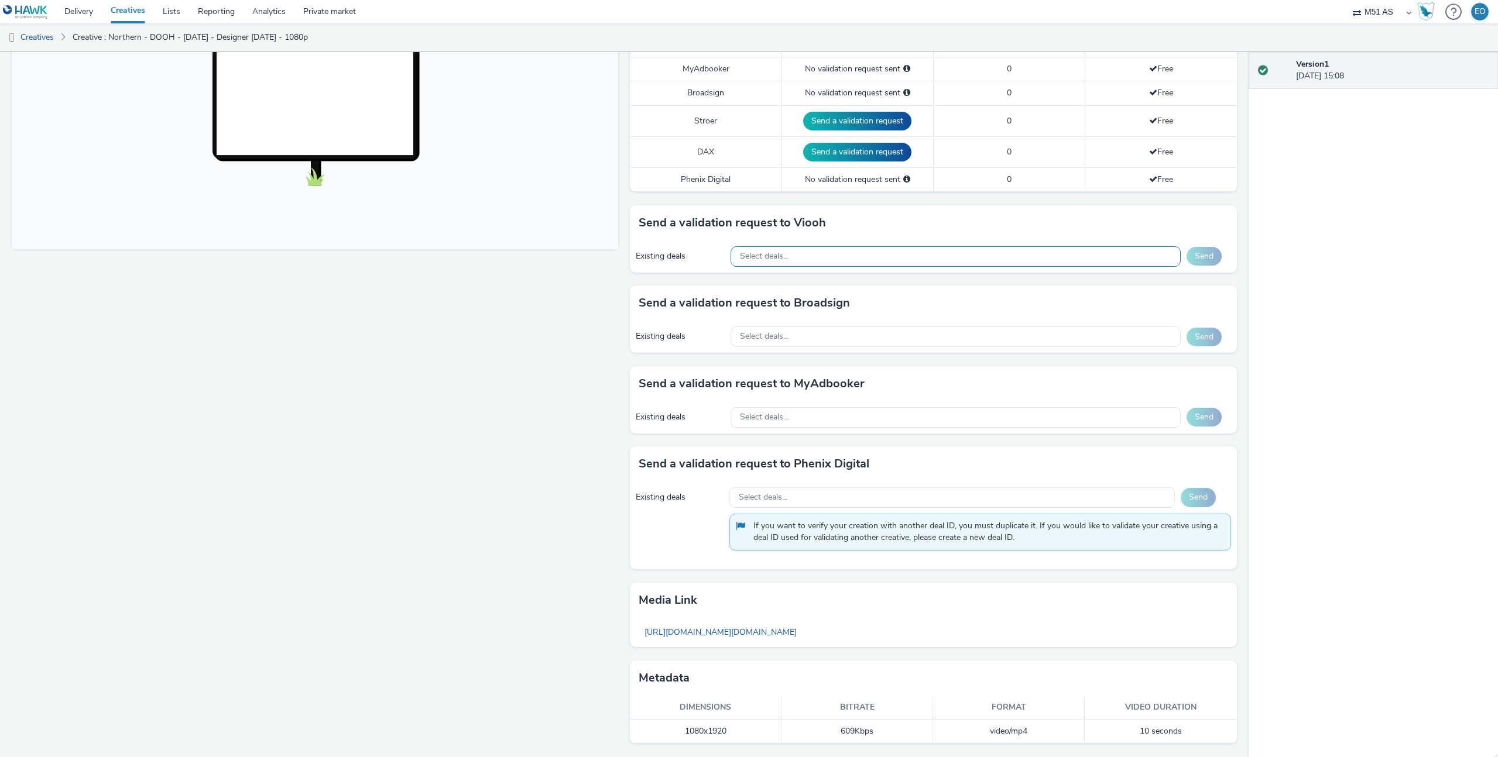
click at [818, 260] on div "Select deals..." at bounding box center [955, 256] width 450 height 20
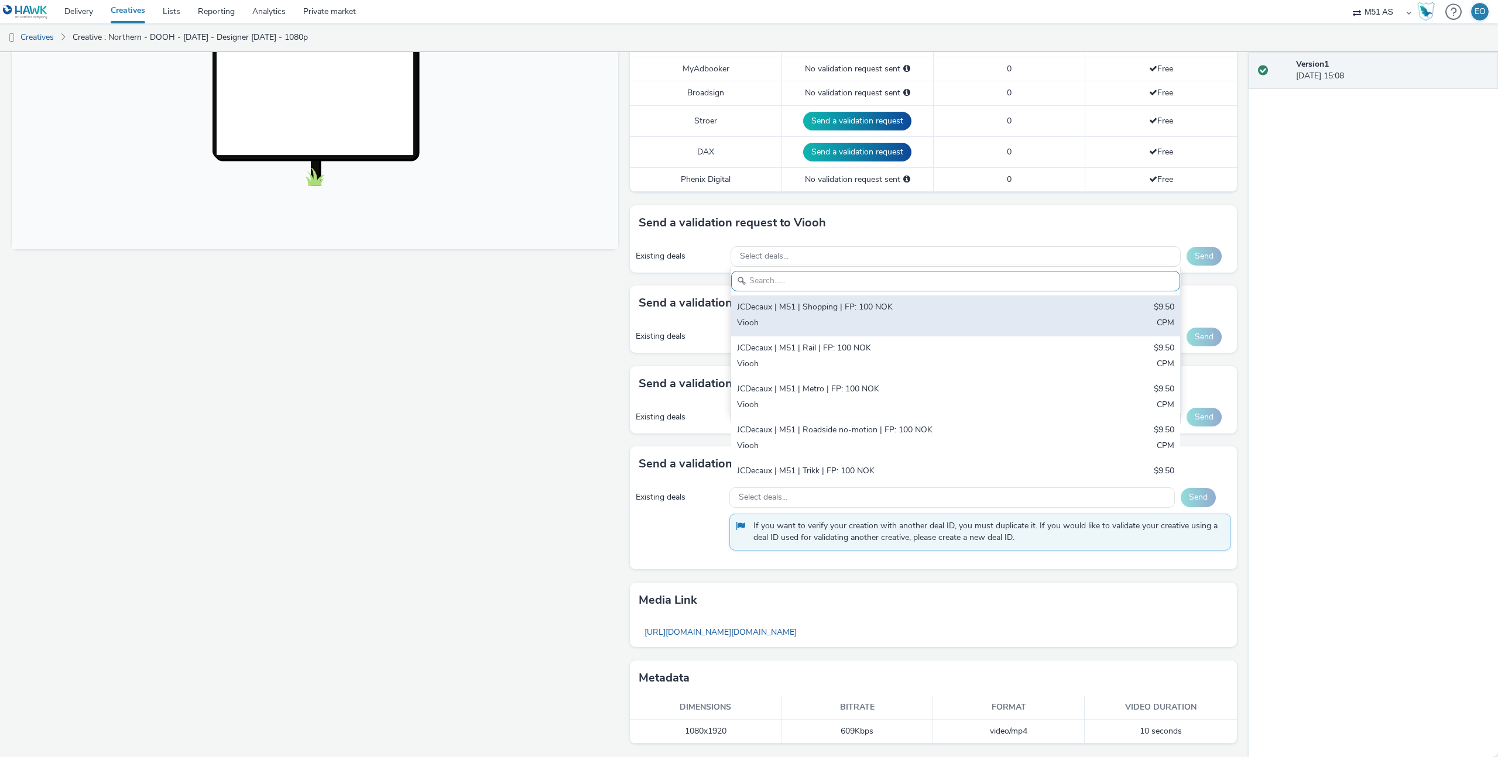
click at [855, 315] on div "JCDecaux | M51 | Shopping | FP: 100 NOK $9.50 Viooh CPM" at bounding box center [955, 316] width 449 height 41
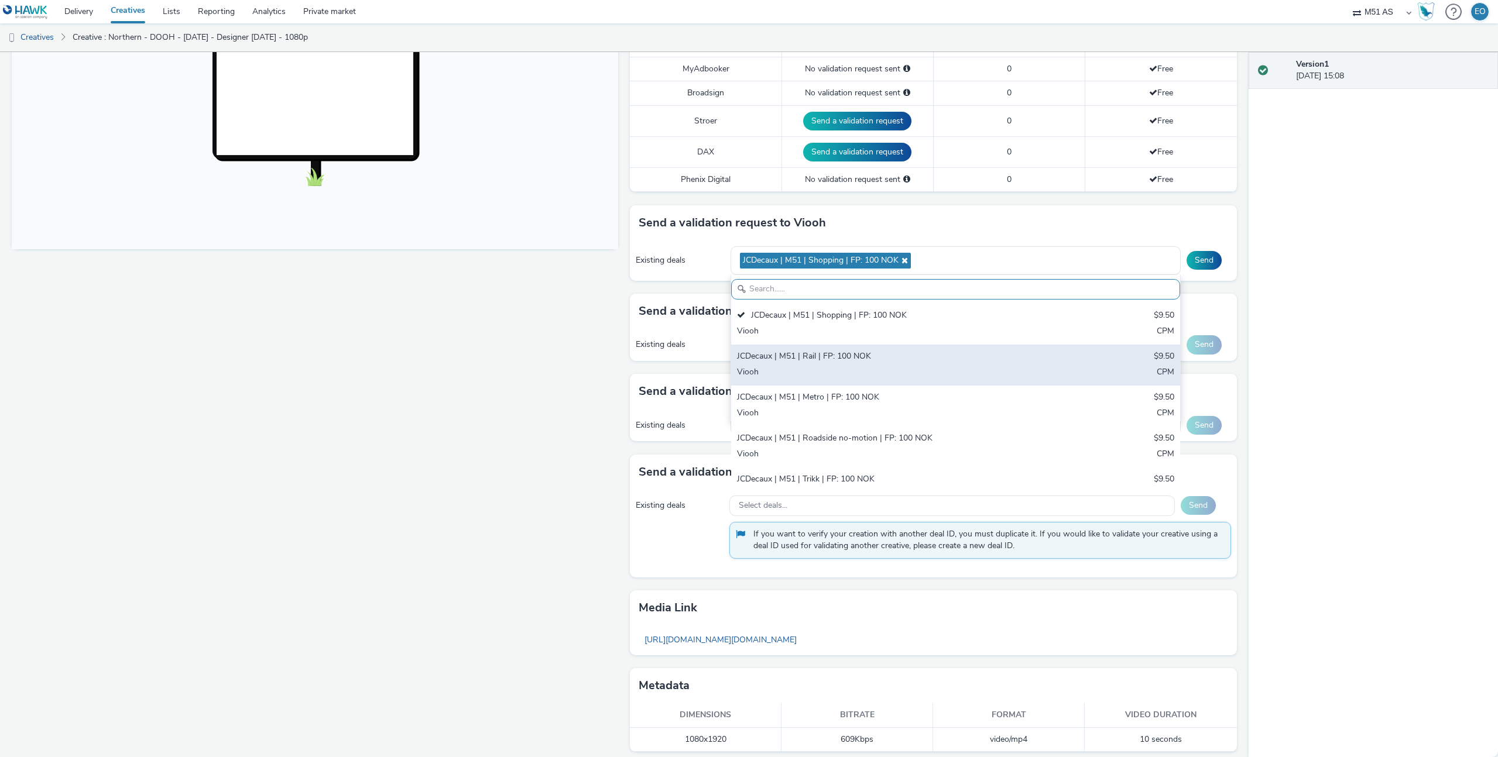
click at [854, 355] on div "JCDecaux | M51 | Rail | FP: 100 NOK" at bounding box center [881, 357] width 289 height 13
click at [854, 384] on div "JCDecaux | M51 | Rail | FP: 100 NOK $9.50 Viooh CPM" at bounding box center [955, 365] width 449 height 41
click at [851, 355] on div "JCDecaux | M51 | Rail | FP: 100 NOK" at bounding box center [881, 357] width 289 height 13
click at [849, 393] on div "JCDecaux | M51 | Metro | FP: 100 NOK" at bounding box center [881, 398] width 289 height 13
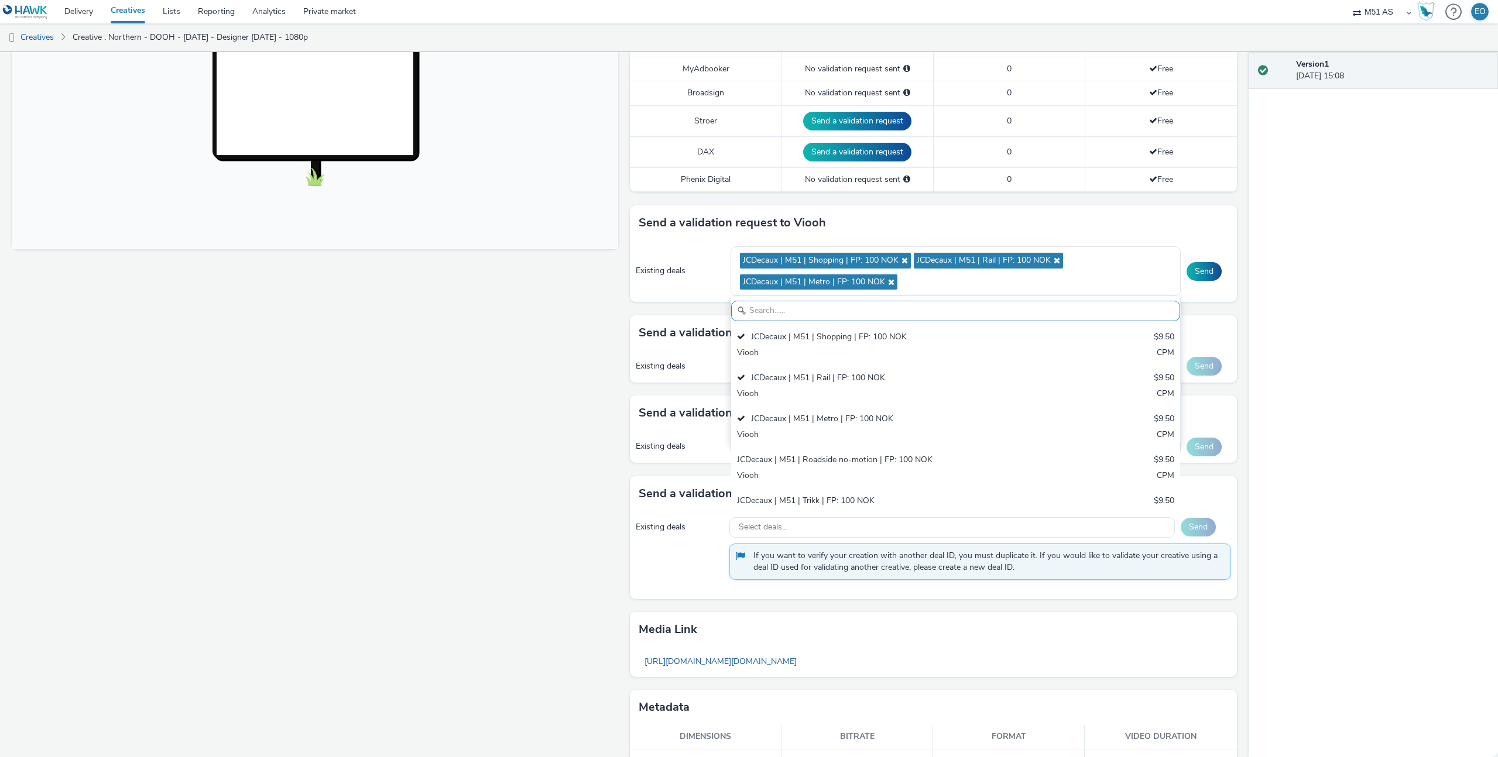
drag, startPoint x: 530, startPoint y: 384, endPoint x: 538, endPoint y: 384, distance: 8.2
click at [530, 384] on div "Fullscreen" at bounding box center [318, 277] width 612 height 1017
click at [1197, 265] on button "Send" at bounding box center [1203, 271] width 35 height 19
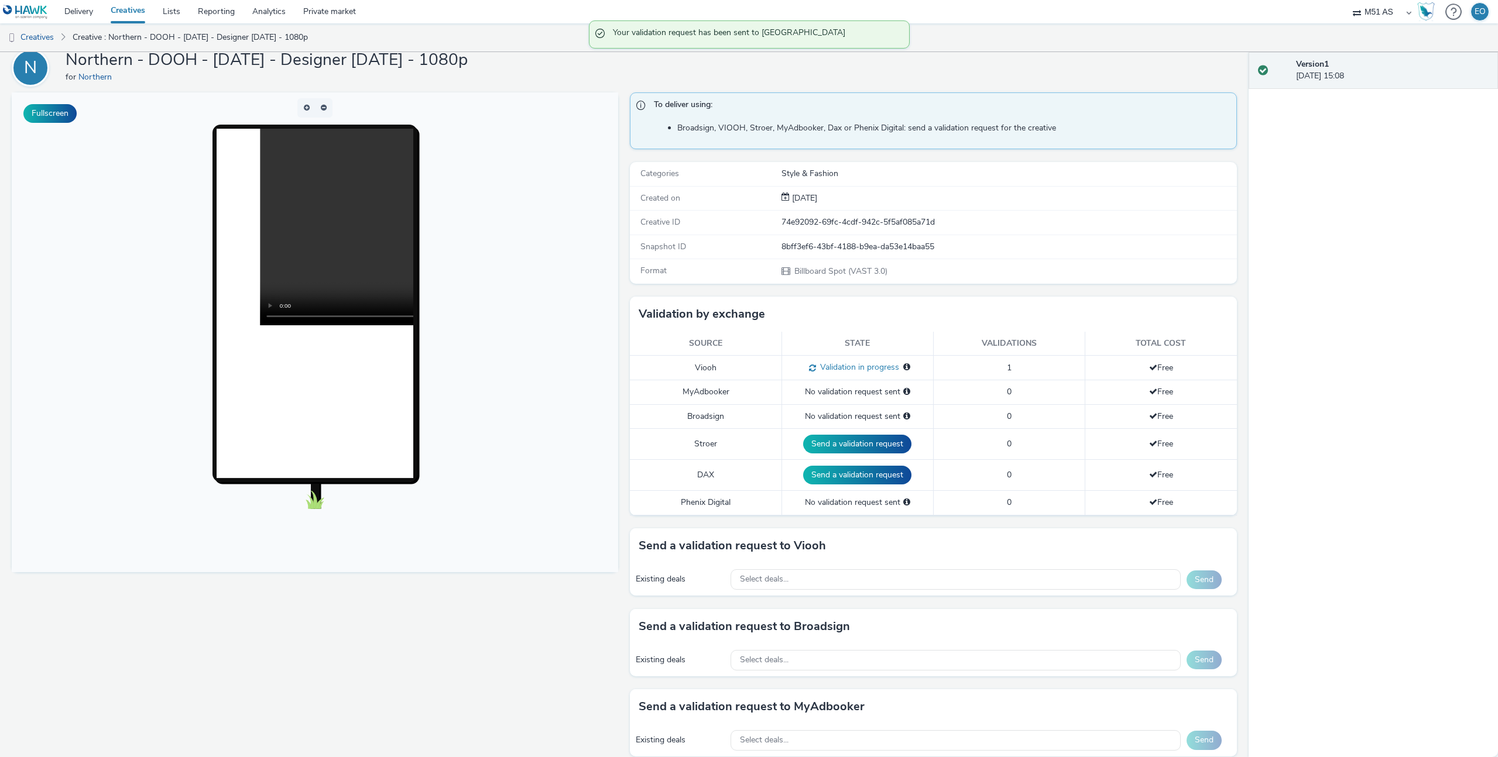
scroll to position [0, 0]
